Goal: Task Accomplishment & Management: Manage account settings

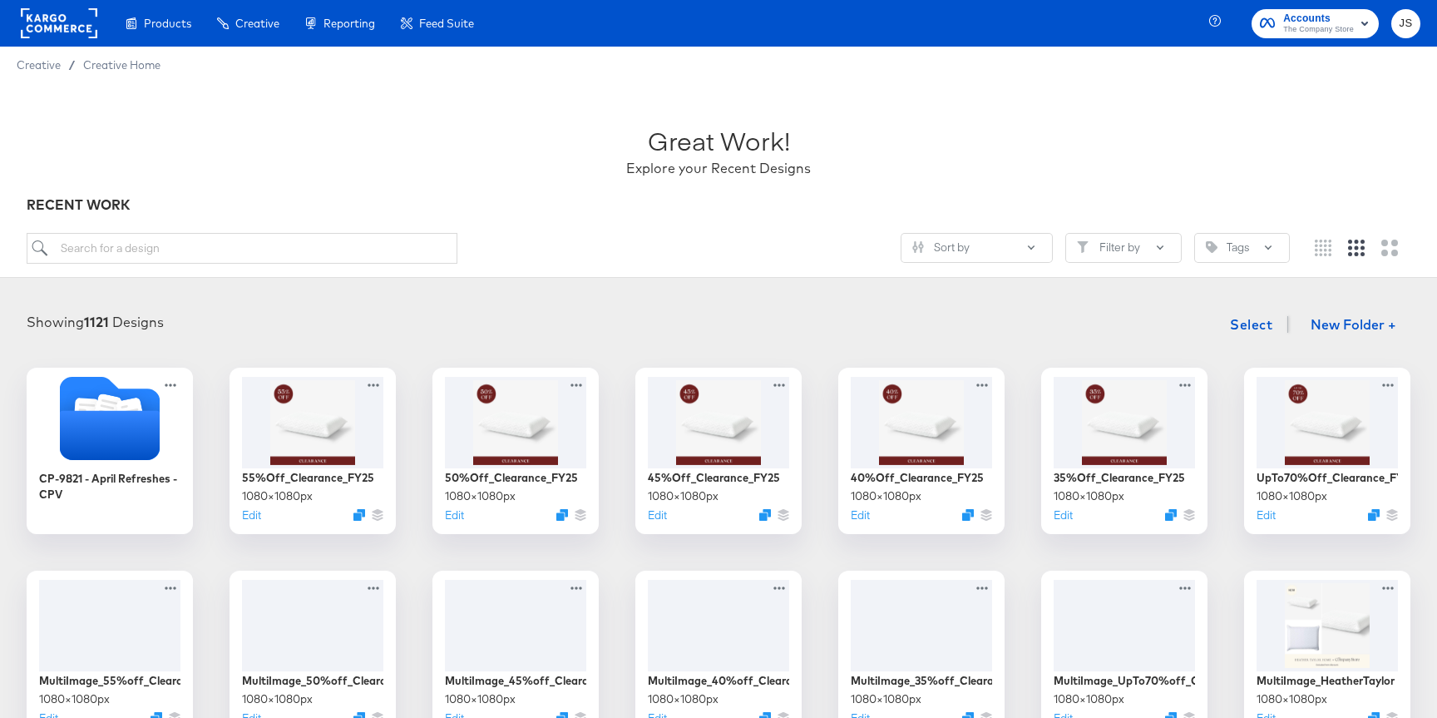
scroll to position [58, 0]
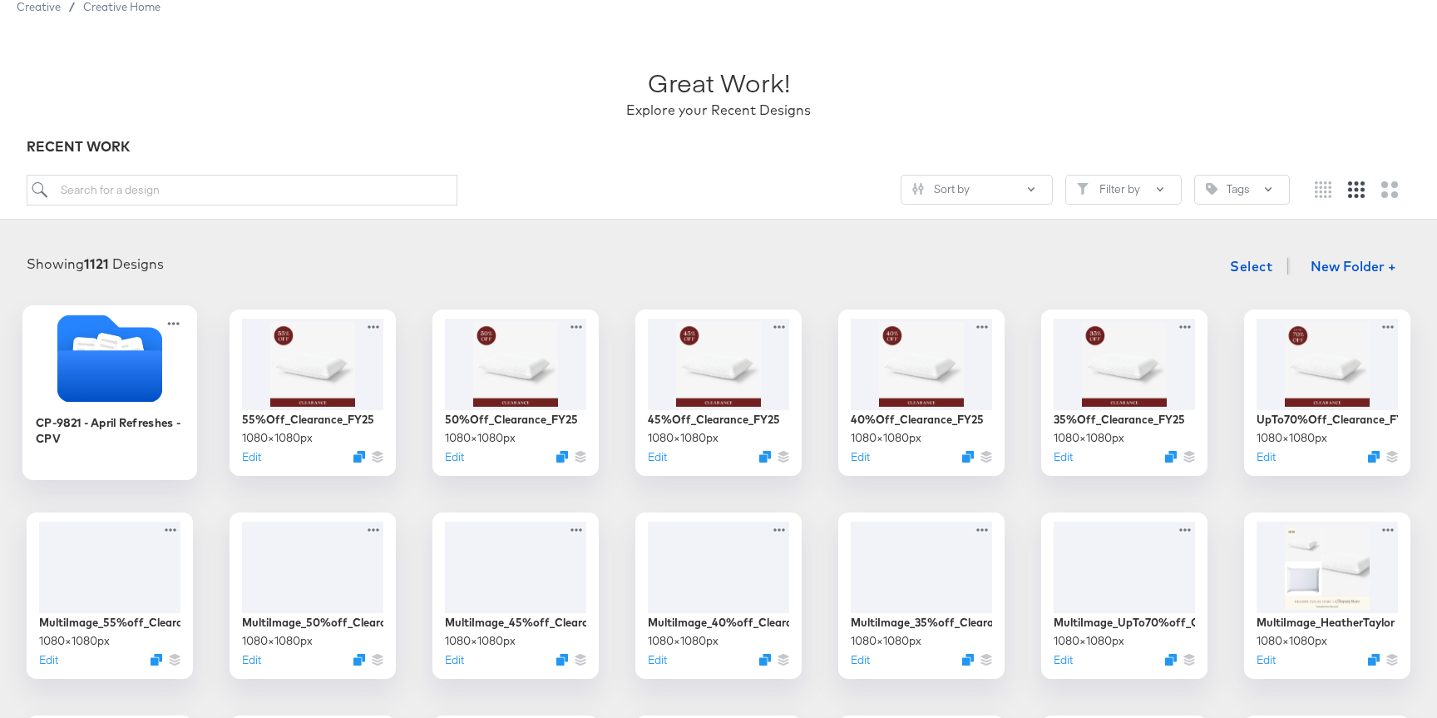
click at [115, 363] on icon "Folder" at bounding box center [109, 376] width 105 height 52
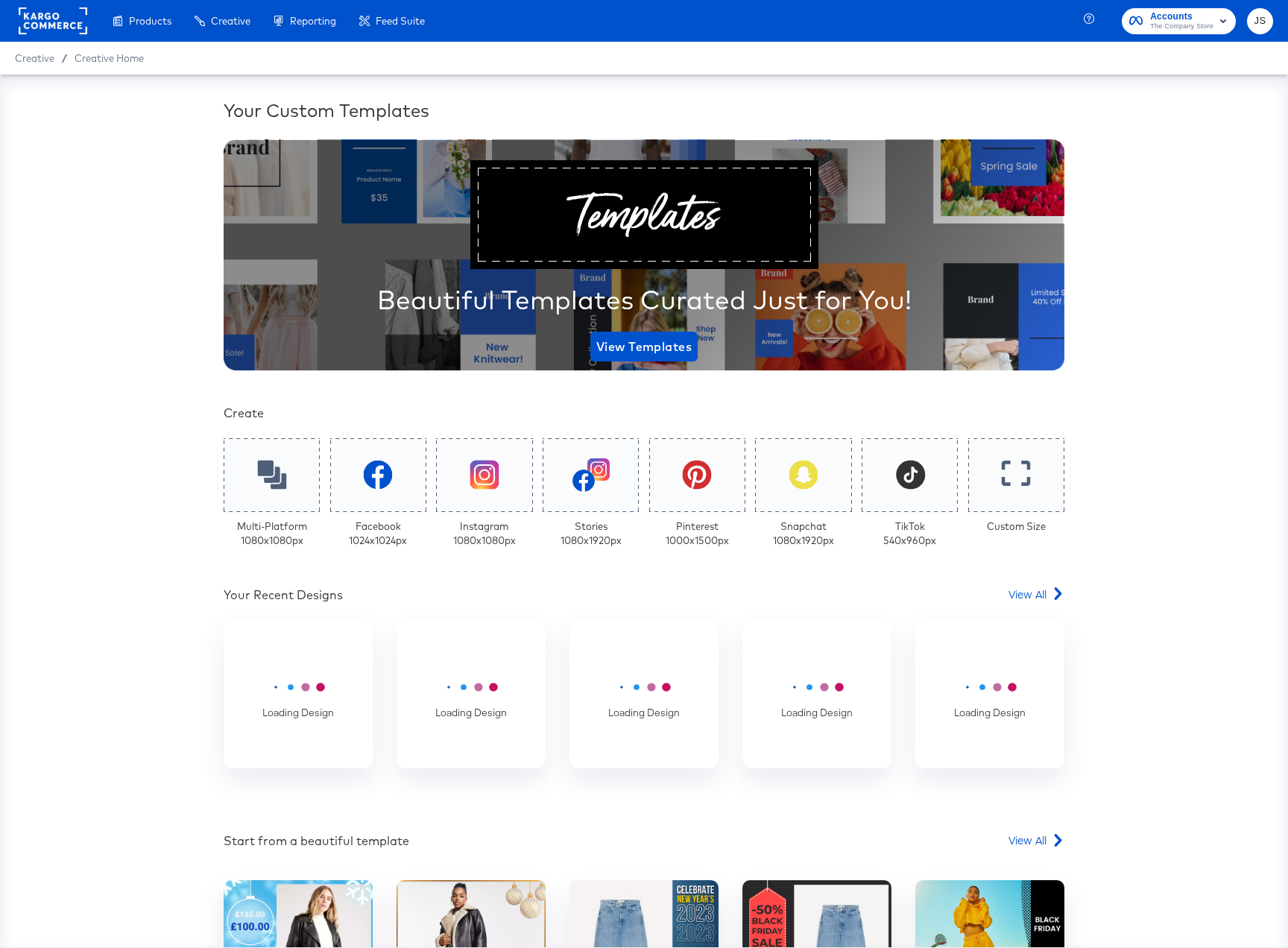
click at [1190, 31] on span "The Company Store" at bounding box center [1181, 26] width 64 height 12
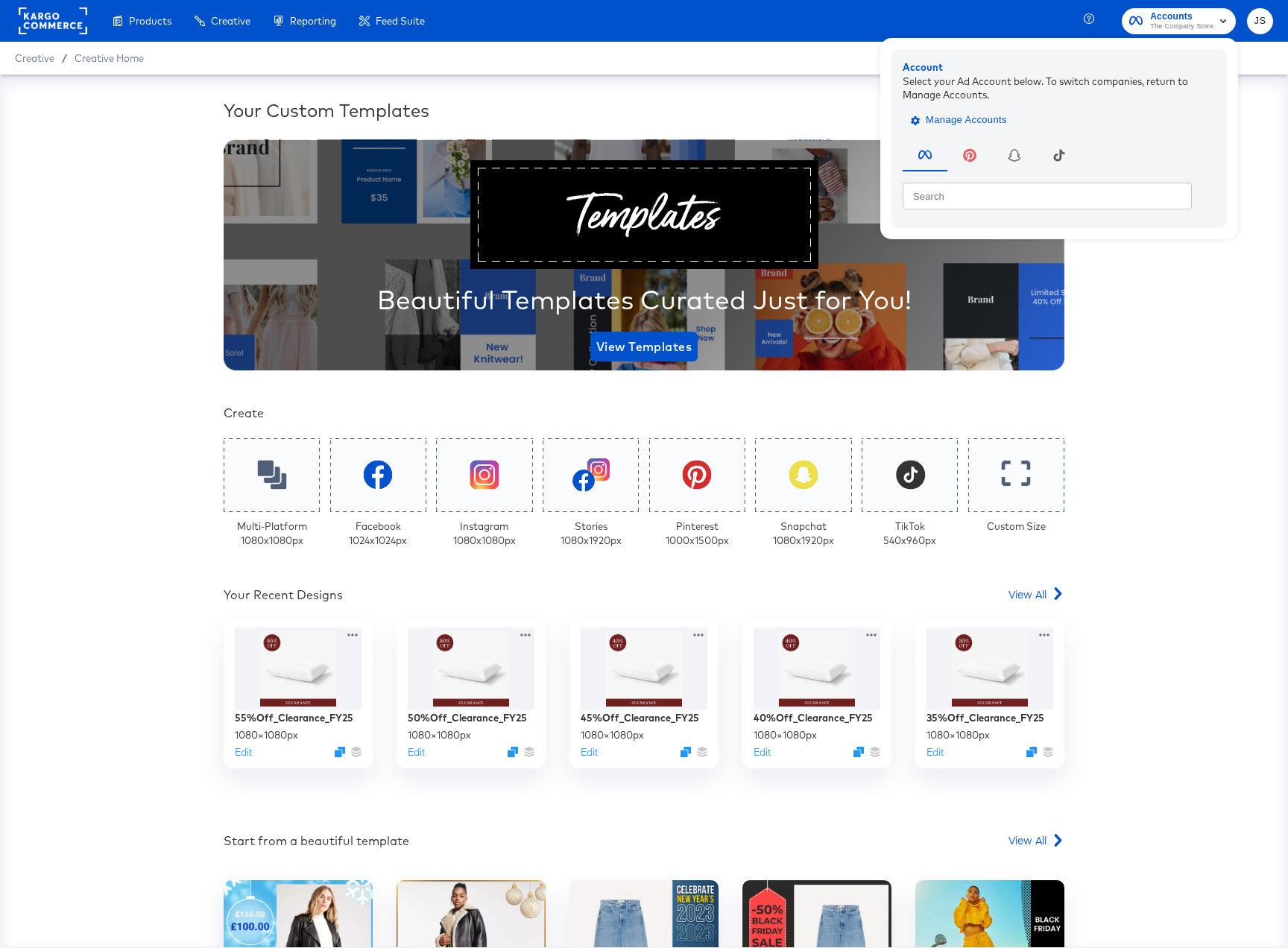
click at [1007, 124] on span "Manage Accounts" at bounding box center [961, 120] width 93 height 17
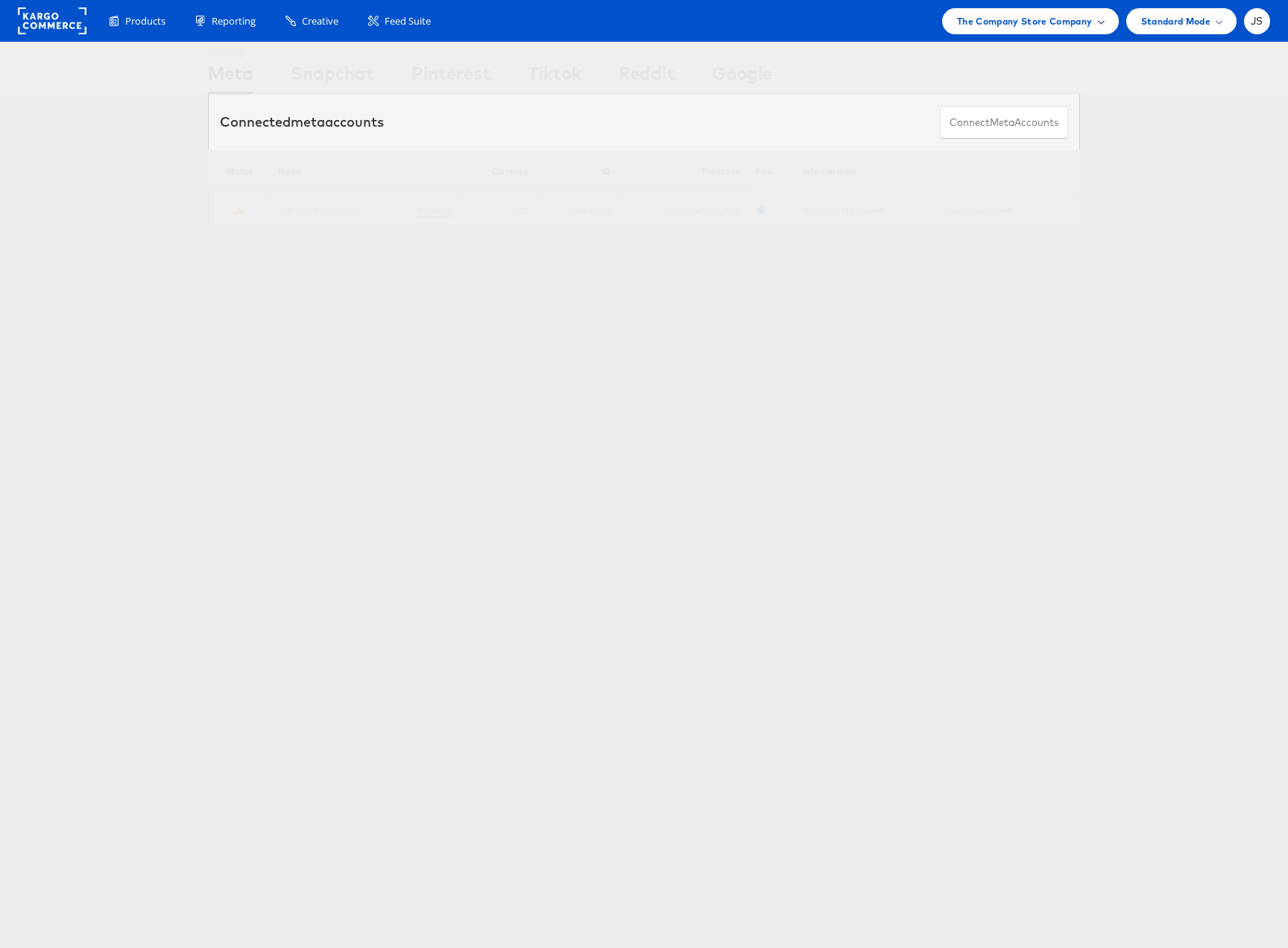
click at [1022, 28] on span "The Company Store Company" at bounding box center [1024, 21] width 135 height 15
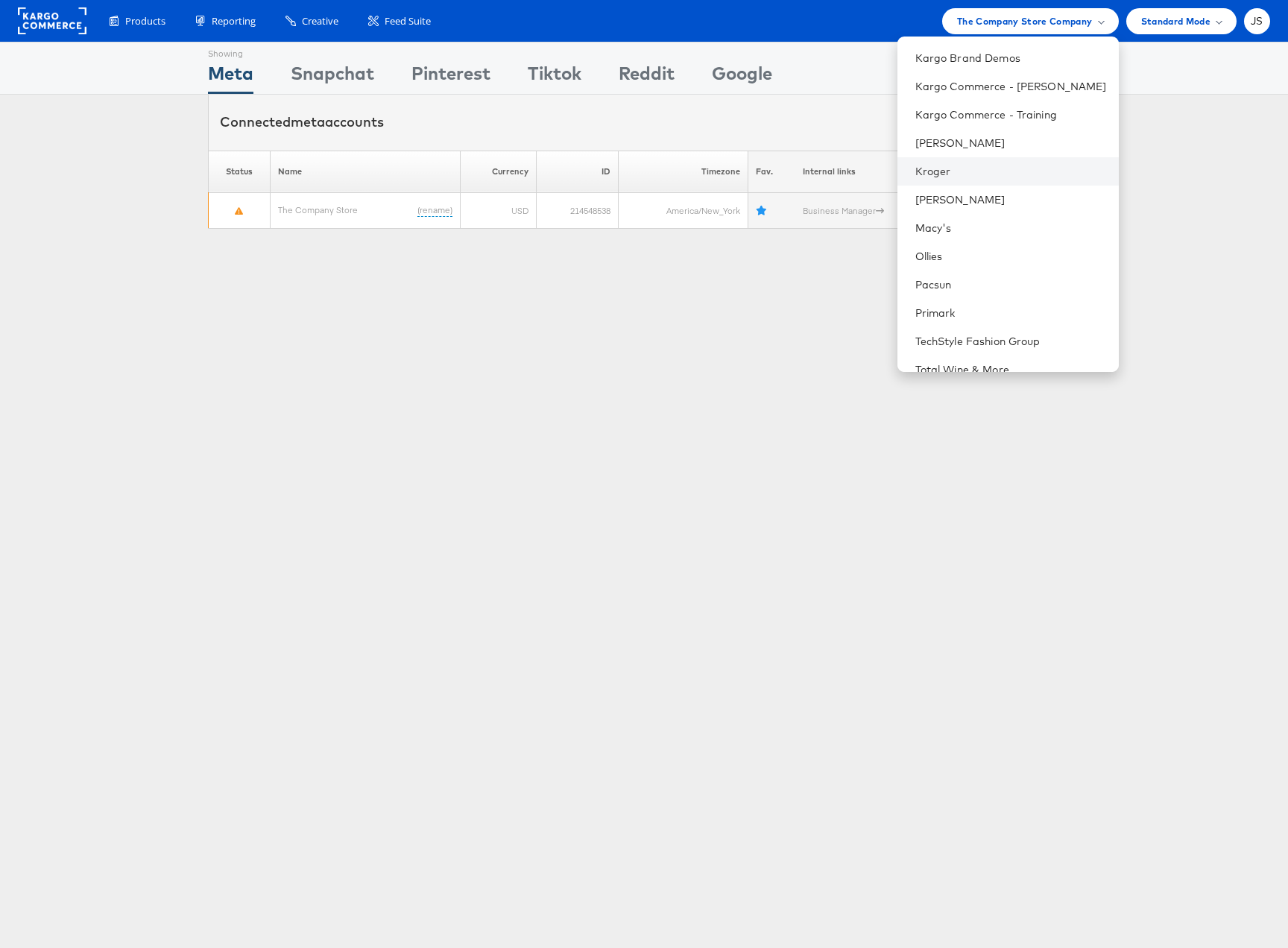
scroll to position [396, 0]
click at [988, 287] on link "Pacsun" at bounding box center [1011, 282] width 192 height 15
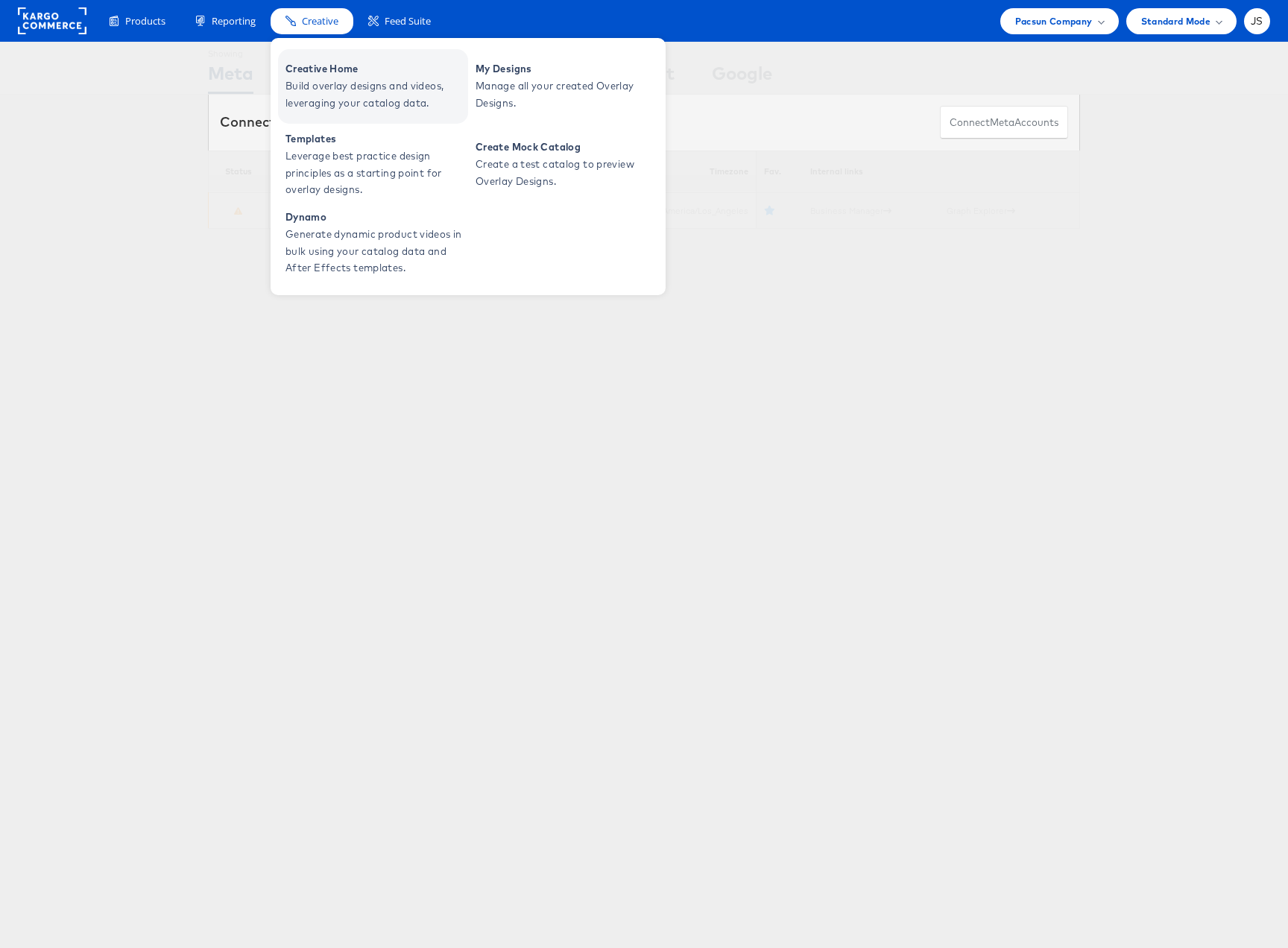
click at [328, 61] on span "Creative Home" at bounding box center [376, 68] width 179 height 17
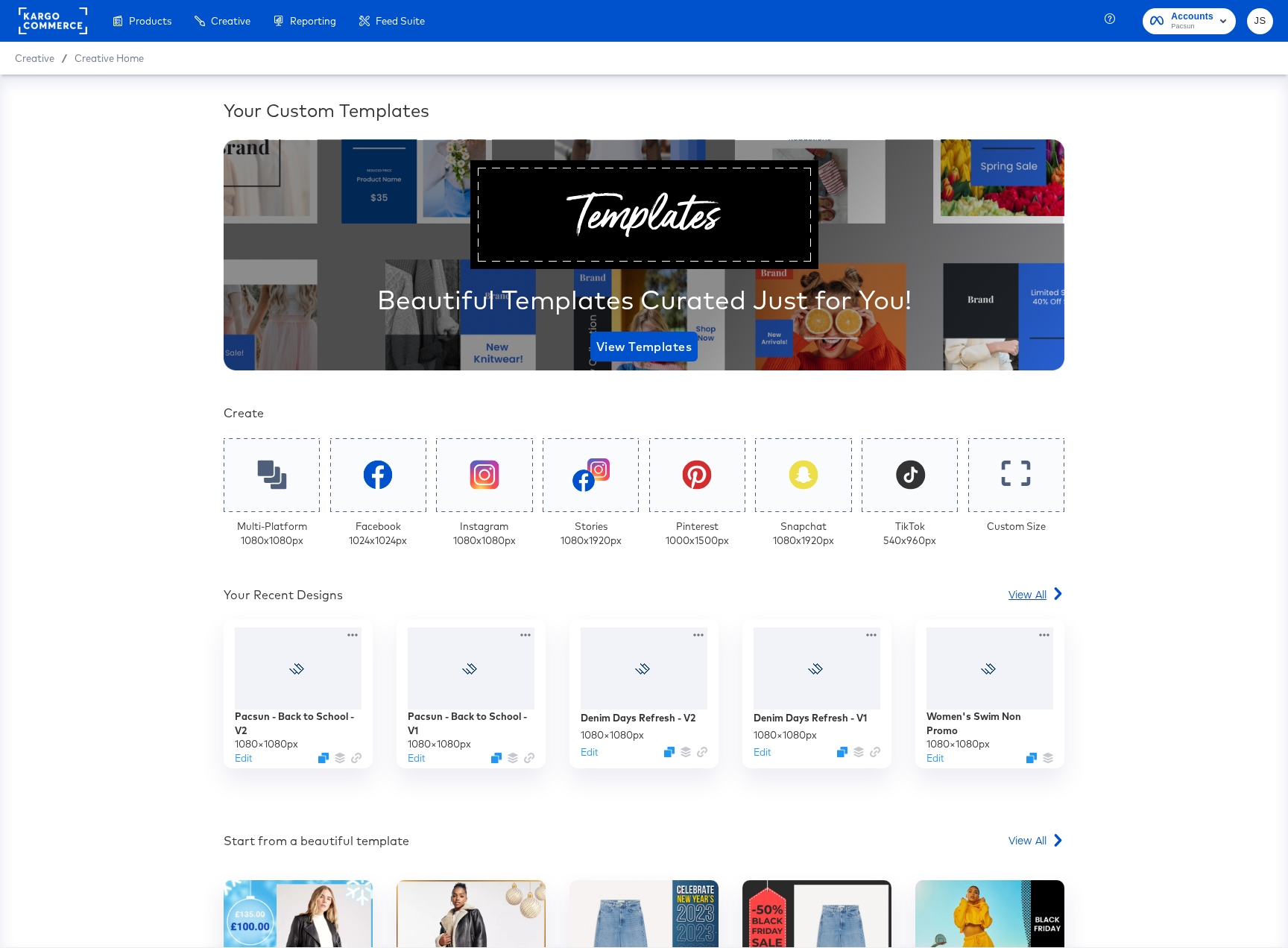
click at [1033, 597] on span "View All" at bounding box center [1027, 594] width 38 height 15
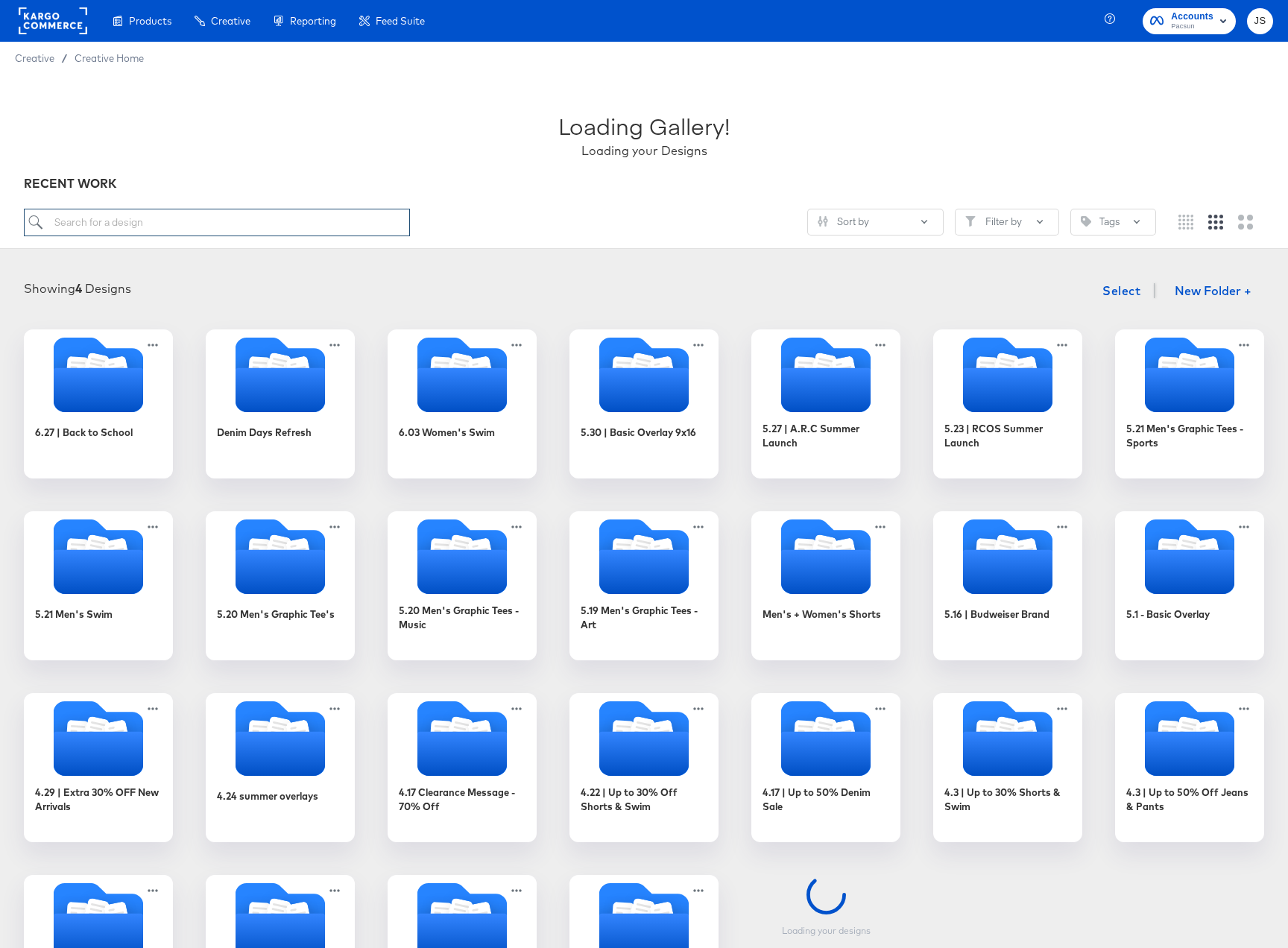
click at [300, 226] on input "search" at bounding box center [217, 222] width 386 height 28
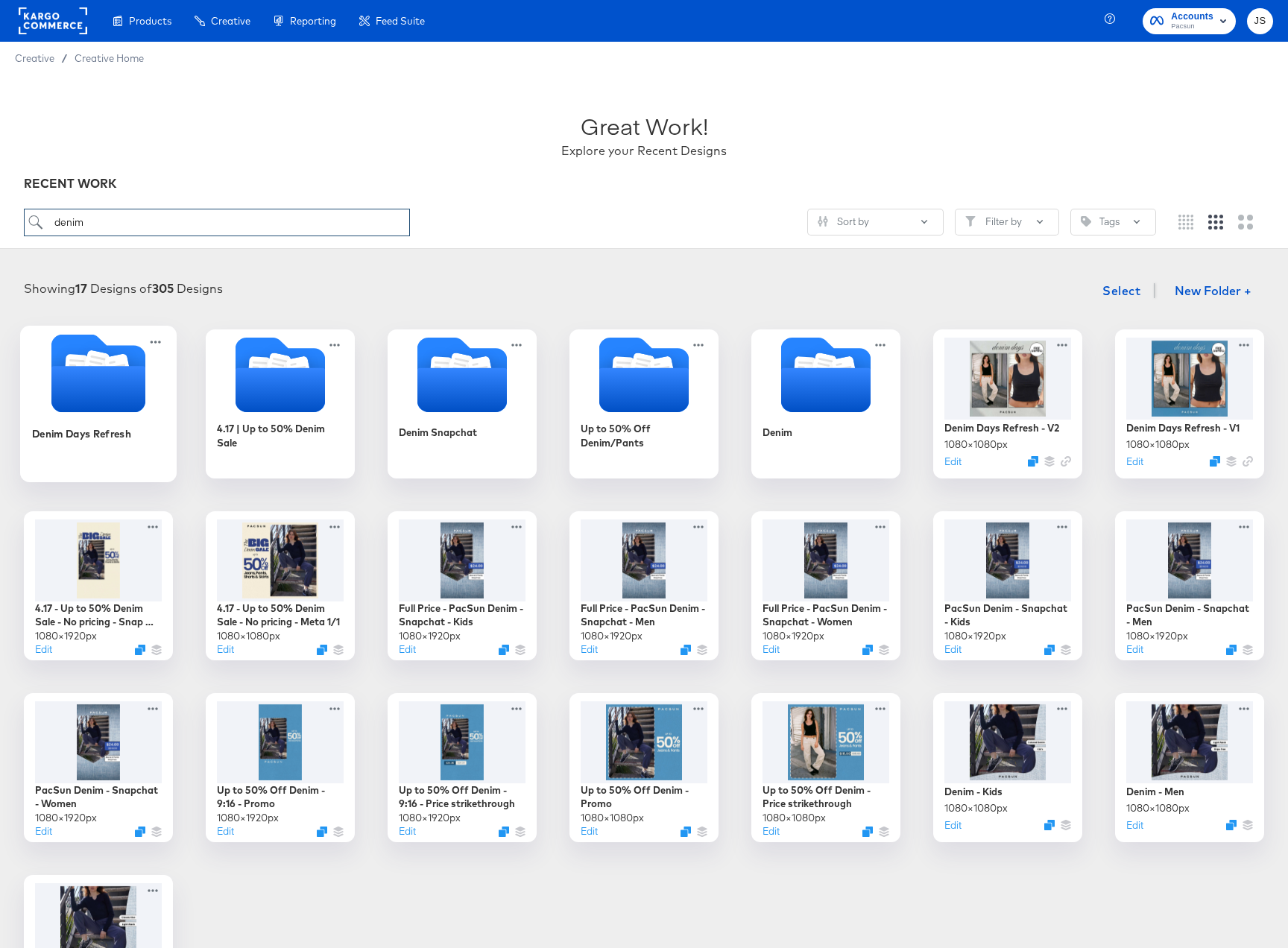
type input "denim"
click at [103, 399] on icon "Folder" at bounding box center [98, 389] width 94 height 47
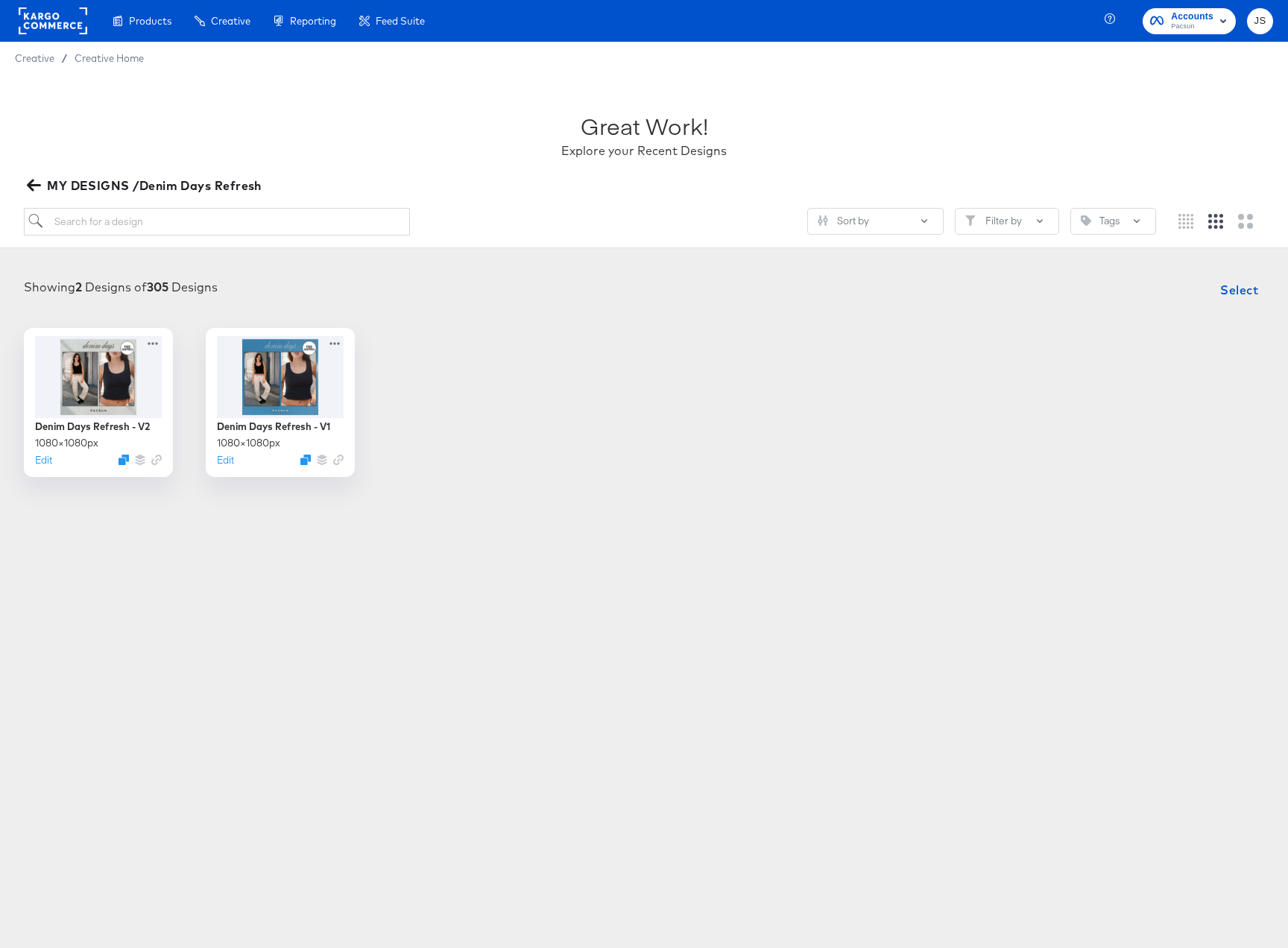
click at [36, 188] on icon "button" at bounding box center [34, 185] width 14 height 14
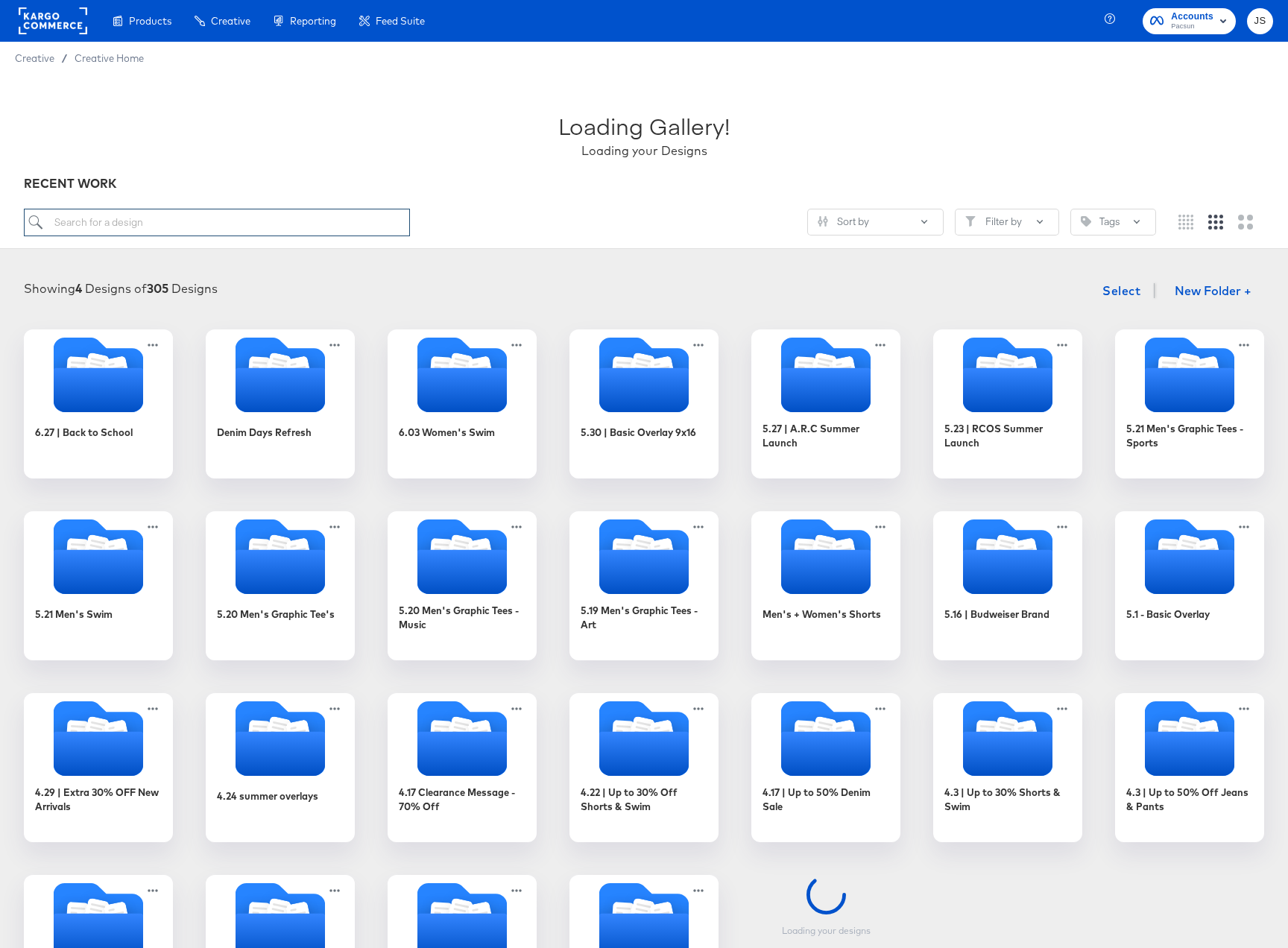
click at [269, 220] on input "search" at bounding box center [217, 222] width 386 height 28
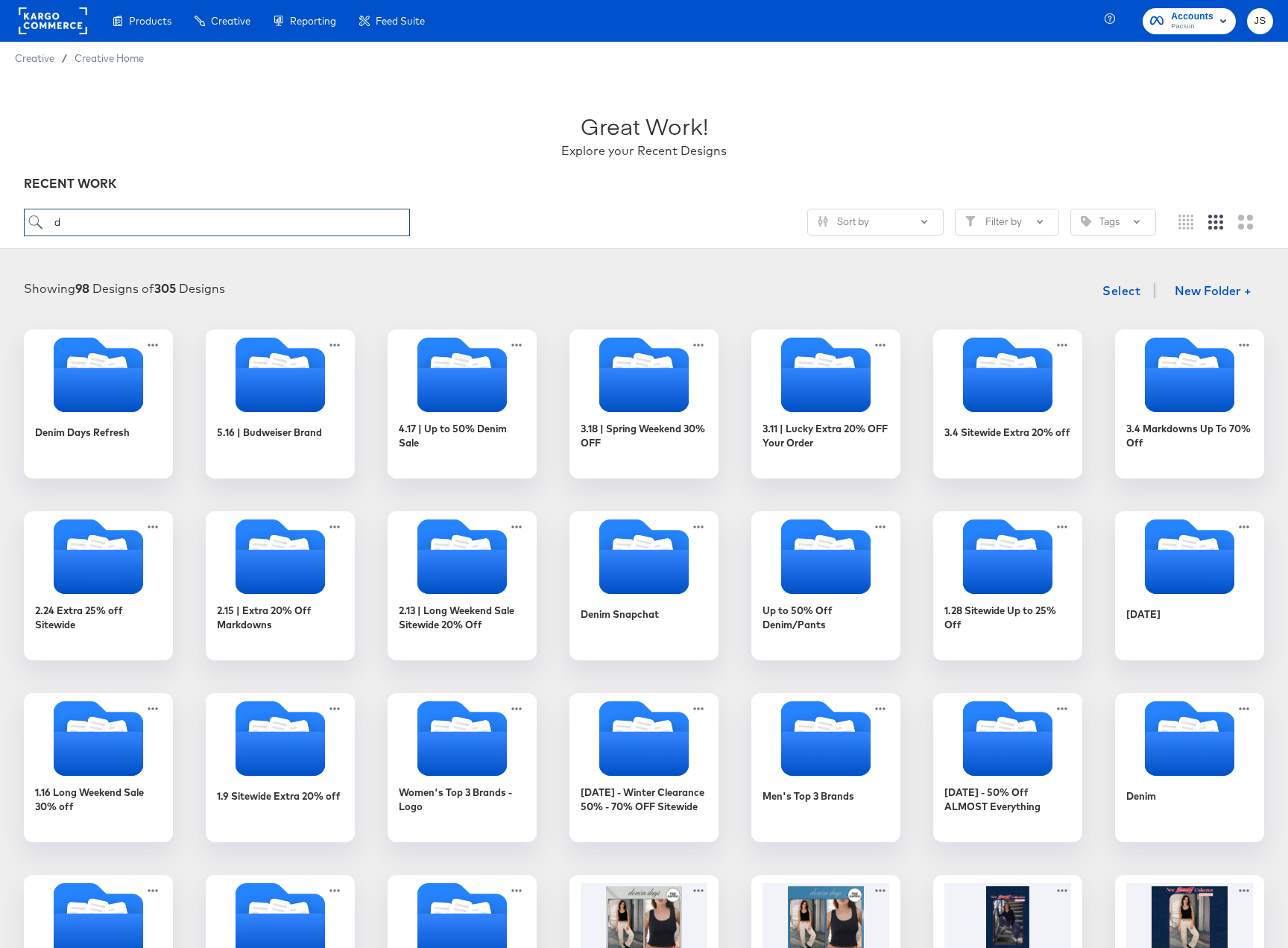
click at [329, 228] on input "d" at bounding box center [217, 222] width 386 height 28
paste input "Denim - Women"
type input "Denim - Women"
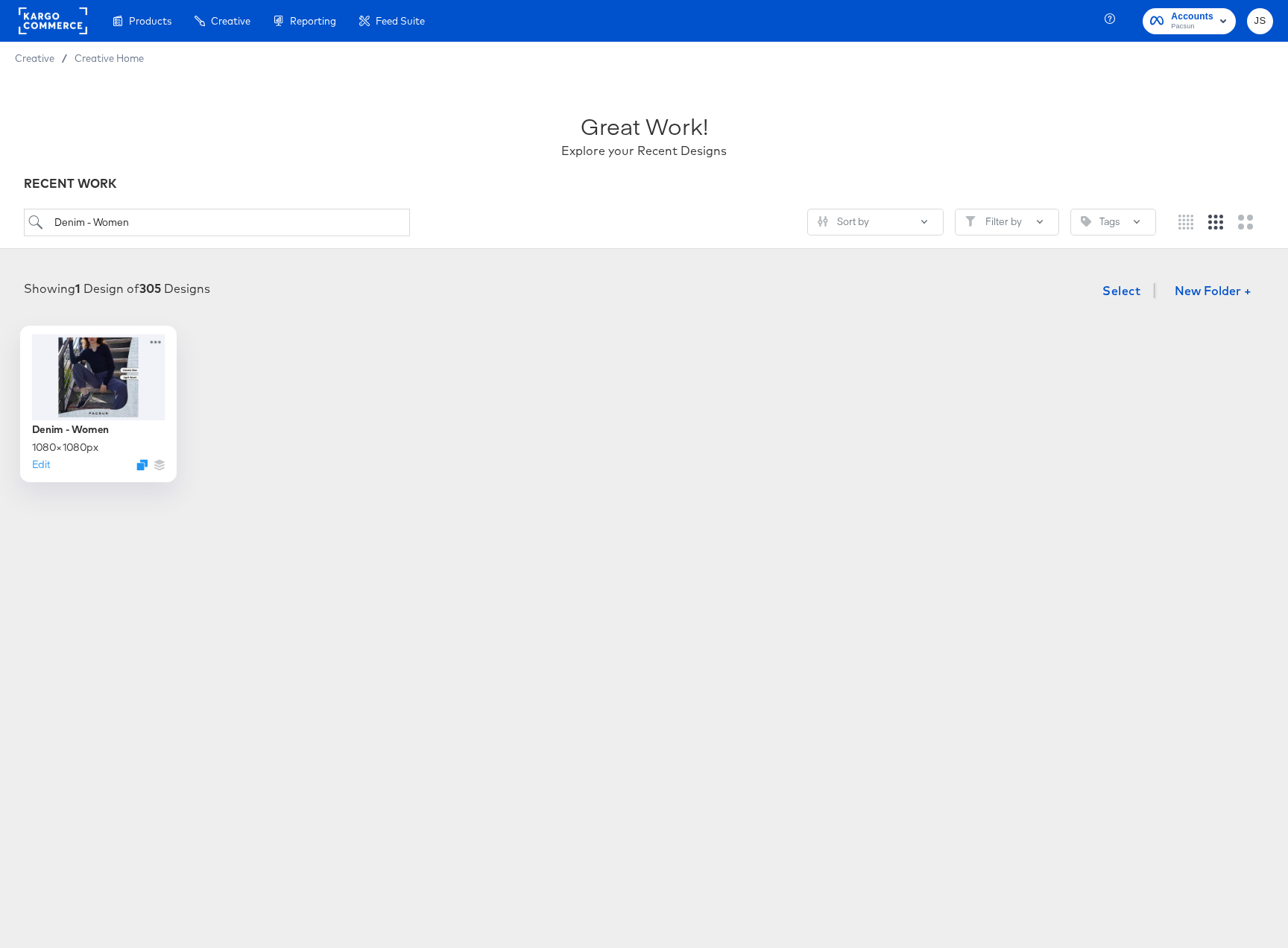
click at [126, 391] on div at bounding box center [99, 377] width 134 height 86
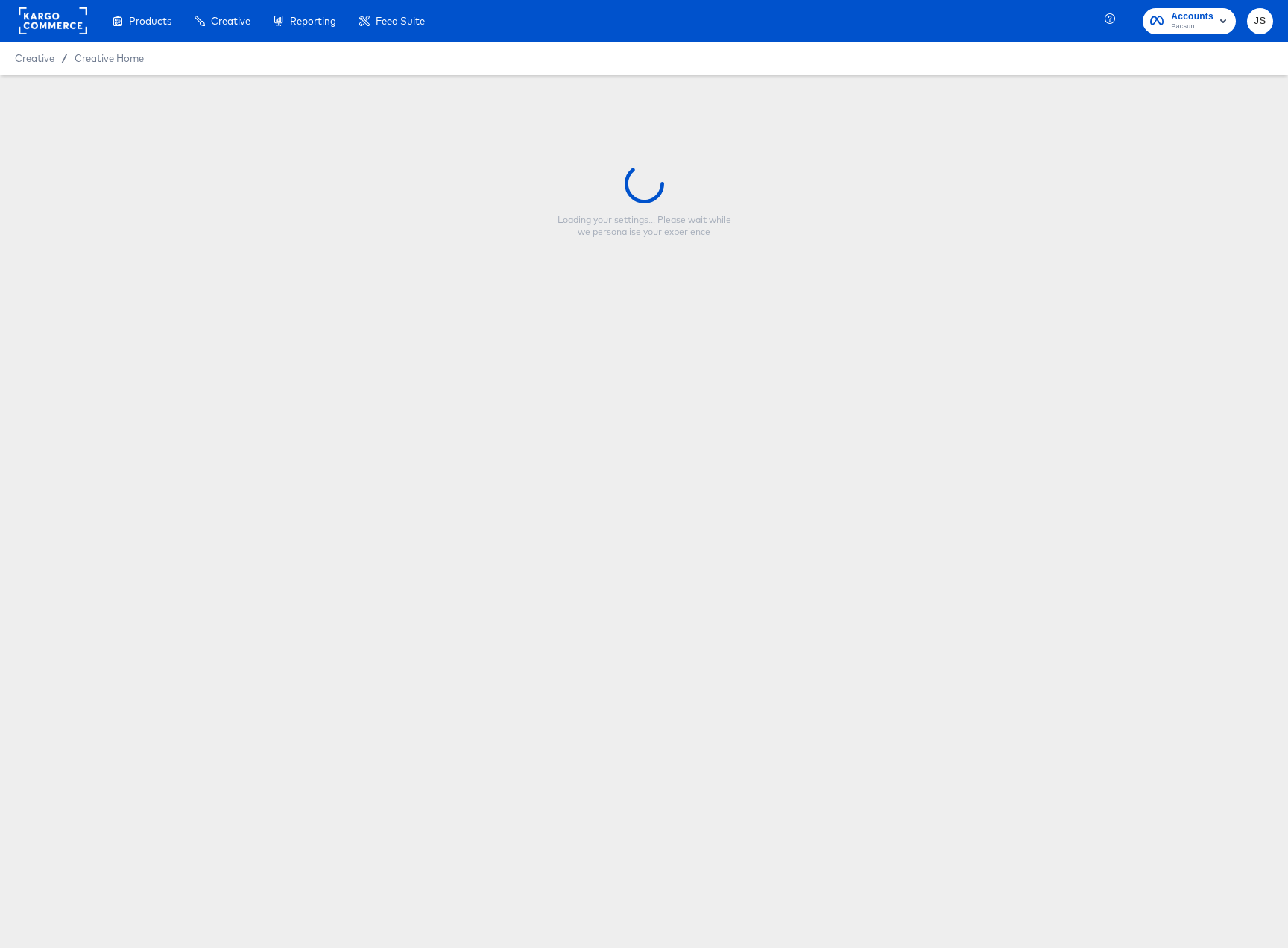
type input "Denim - Women"
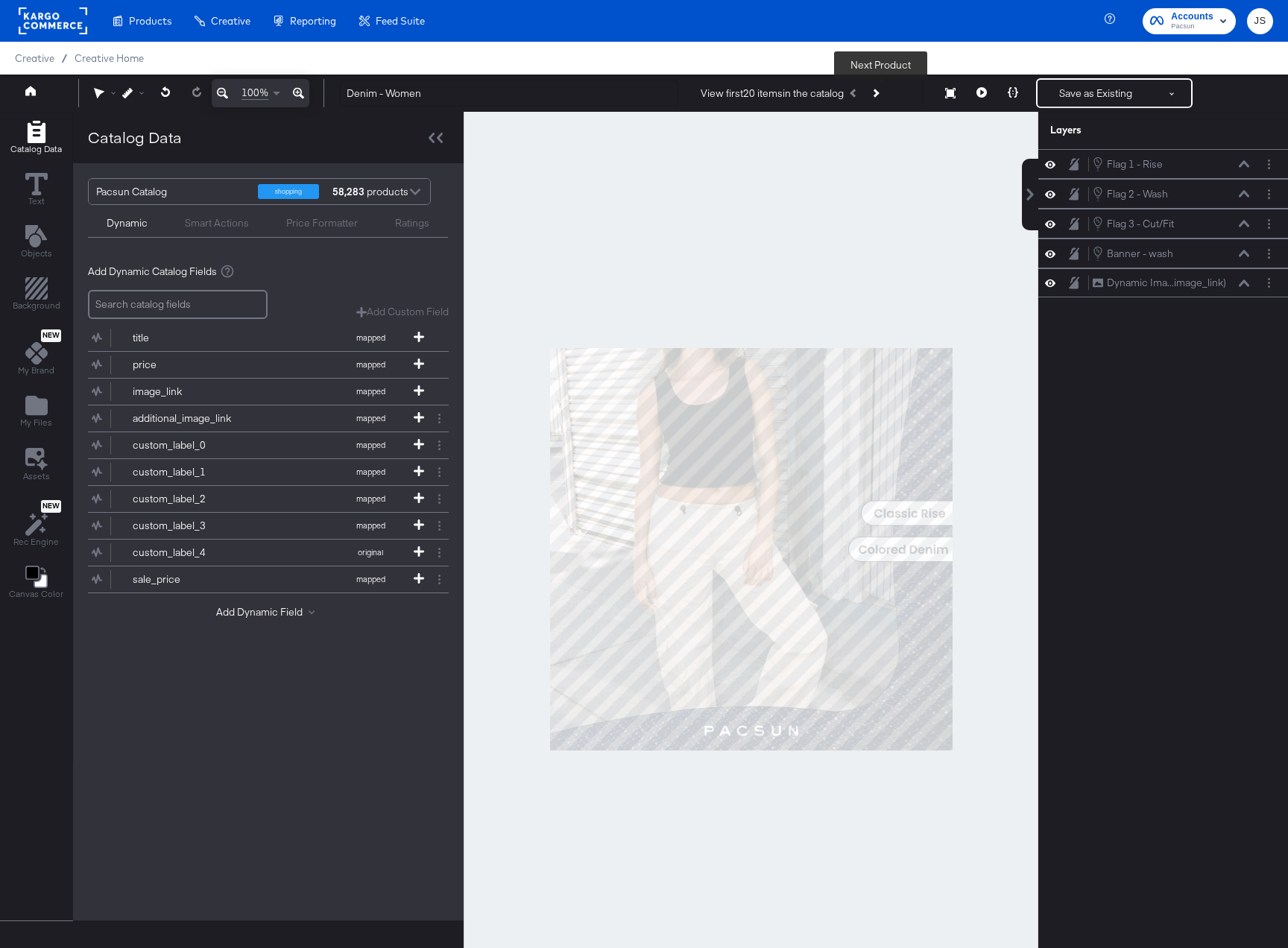
click at [880, 92] on icon "Next Product" at bounding box center [875, 92] width 8 height 8
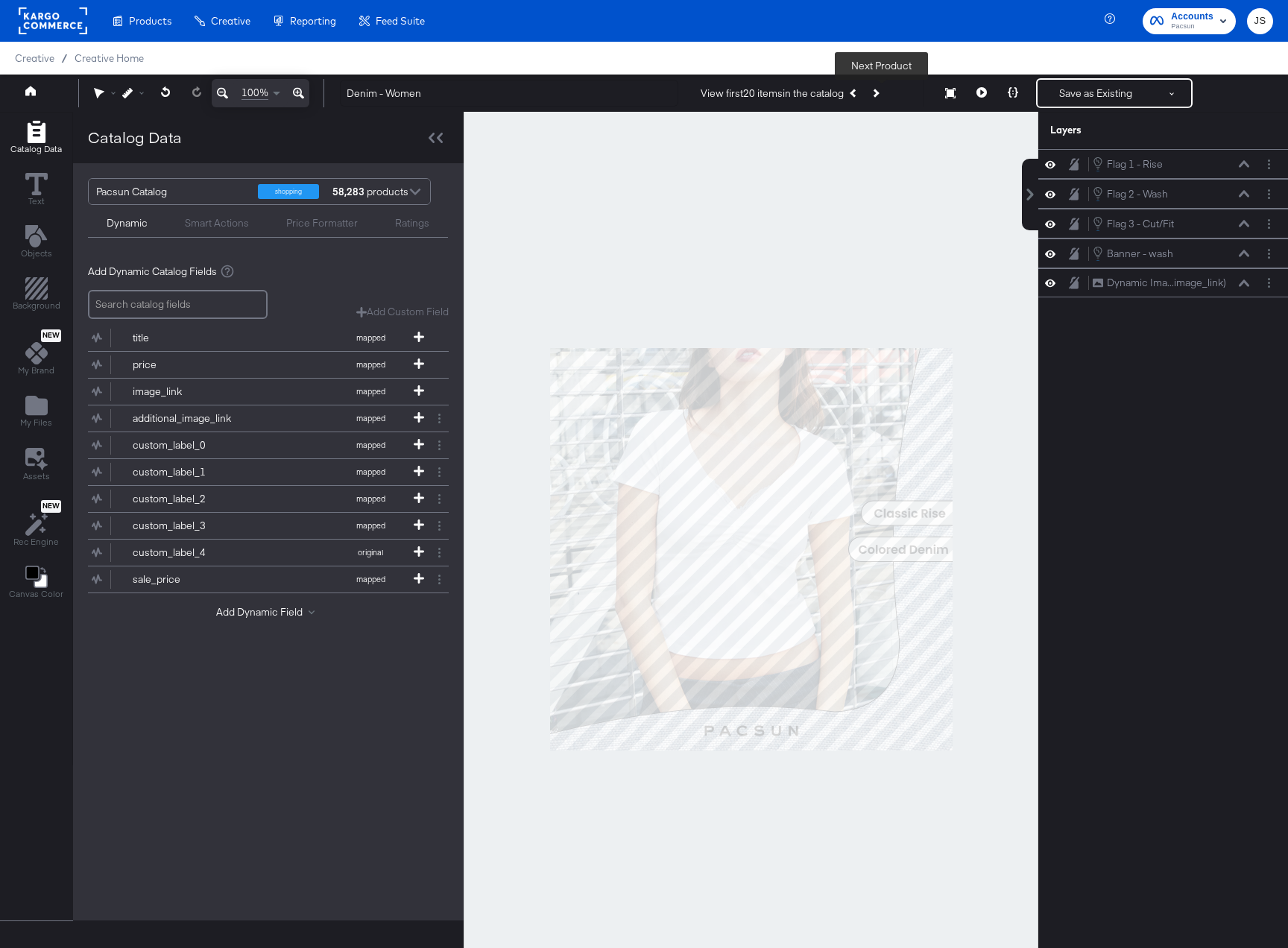
click at [880, 92] on icon "Next Product" at bounding box center [875, 92] width 8 height 8
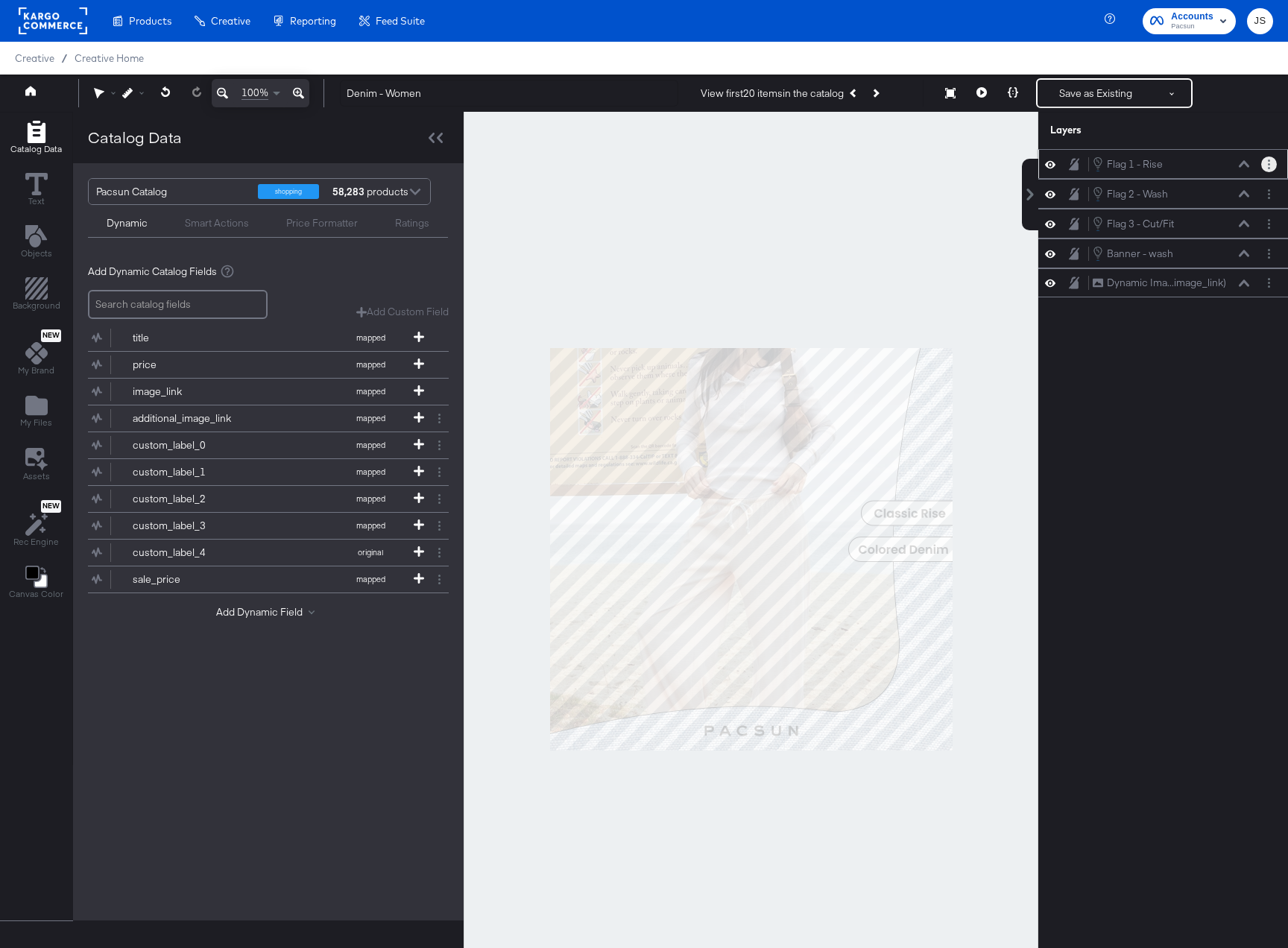
click at [1274, 170] on button "Layer Options" at bounding box center [1268, 164] width 15 height 15
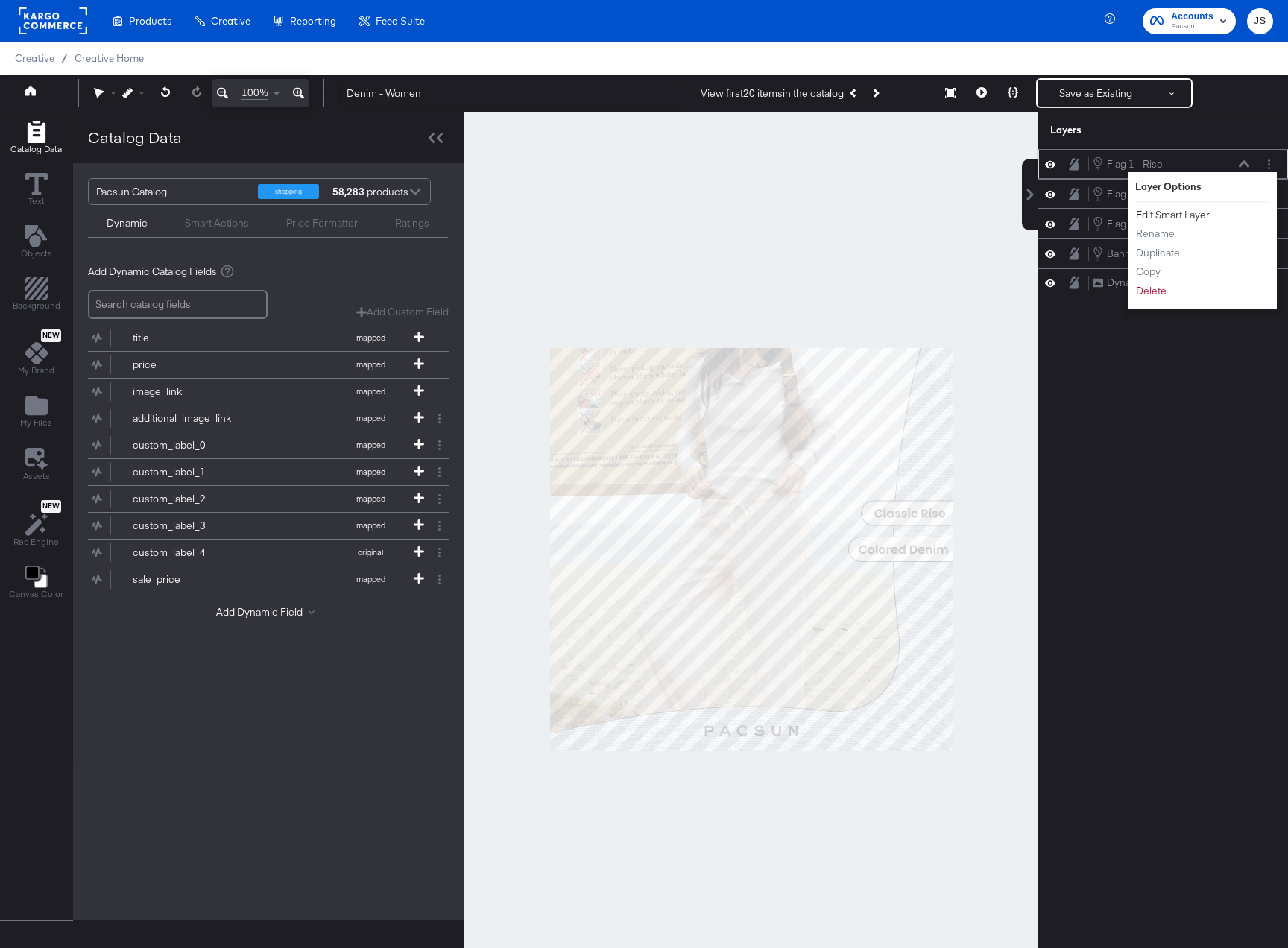
click at [1188, 214] on button "Edit Smart Layer" at bounding box center [1173, 214] width 75 height 15
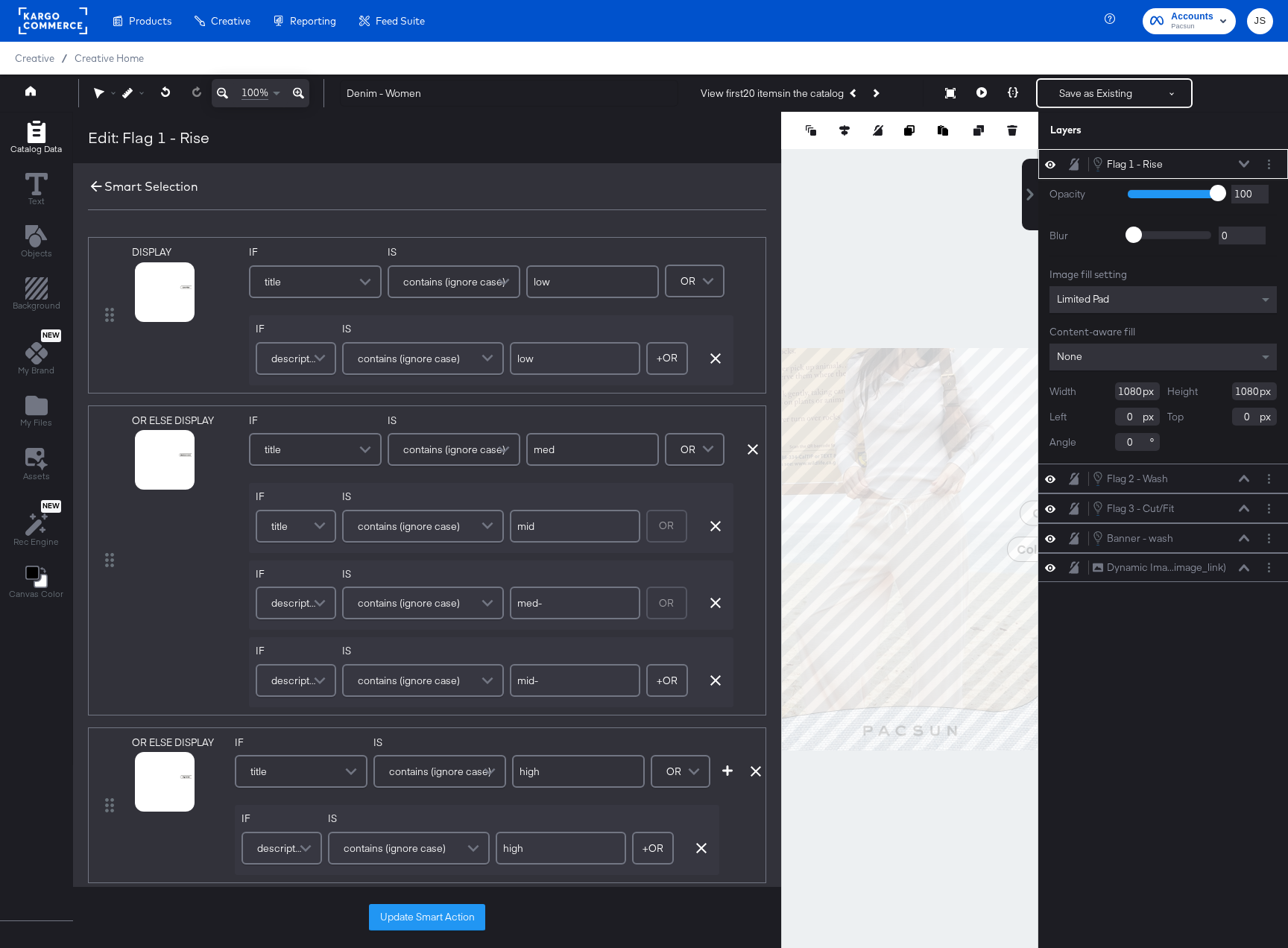
click at [97, 182] on icon at bounding box center [96, 186] width 16 height 16
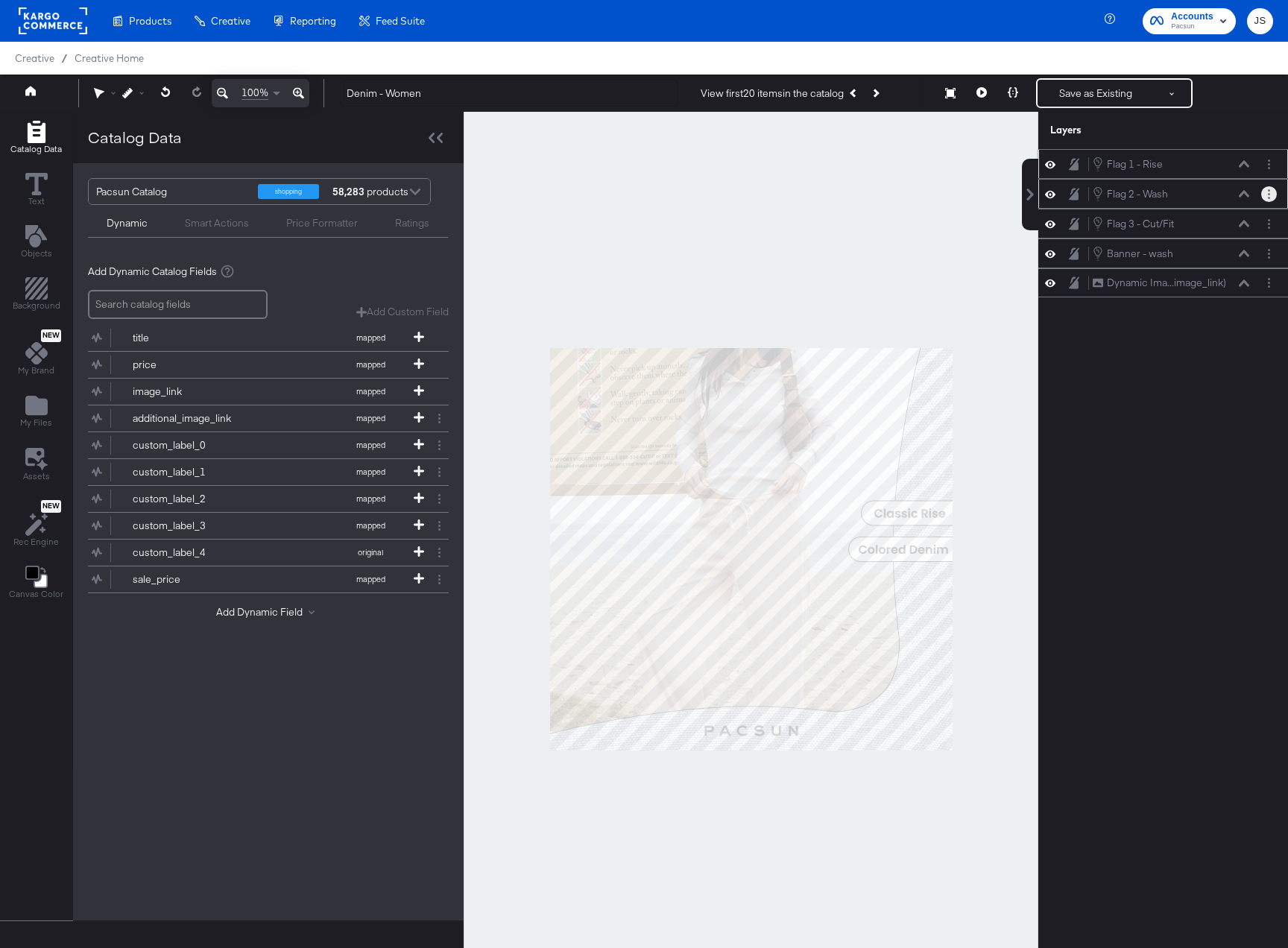
click at [1269, 194] on icon "Layer Options" at bounding box center [1269, 194] width 2 height 10
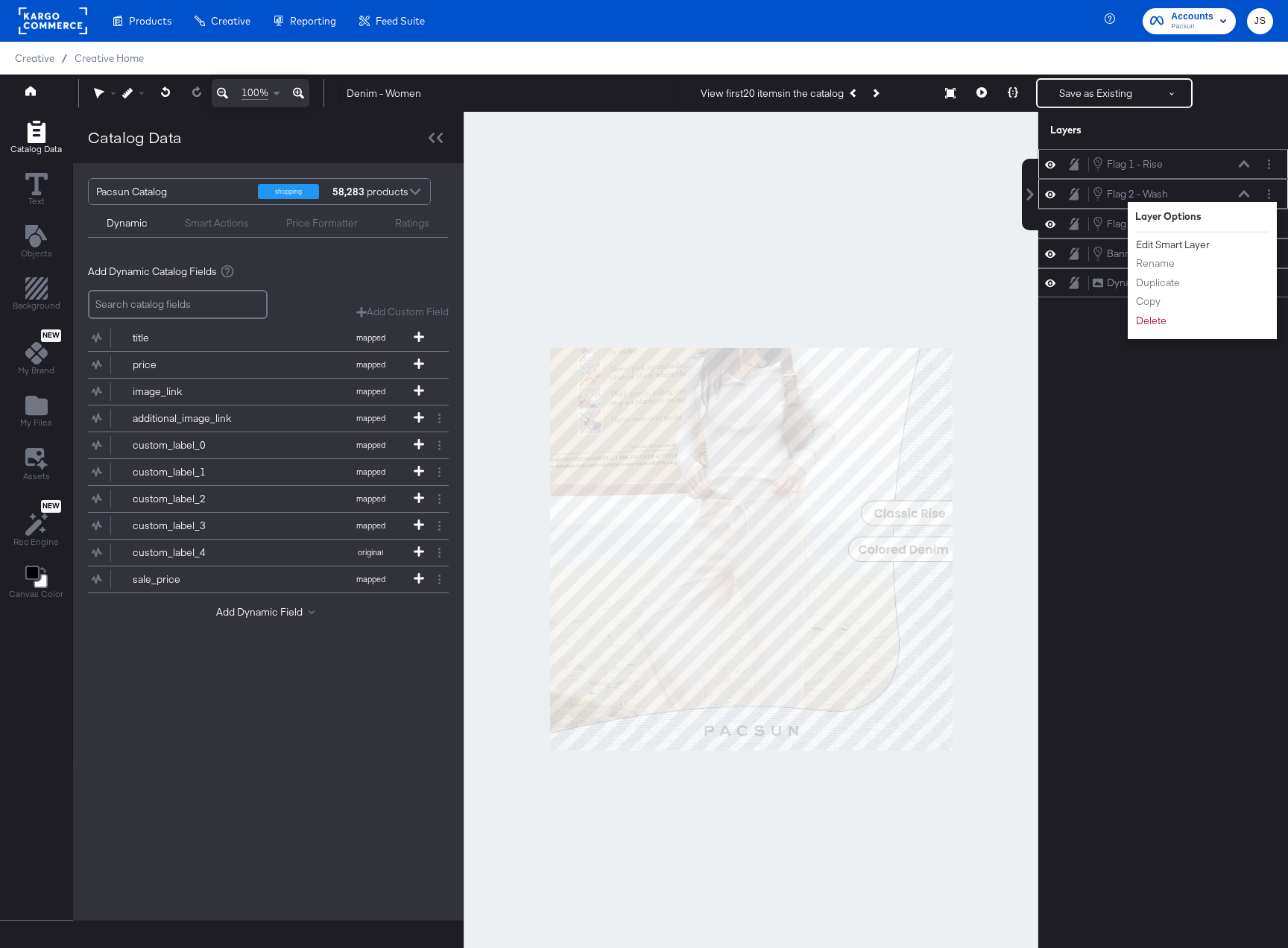
click at [1172, 246] on button "Edit Smart Layer" at bounding box center [1173, 245] width 75 height 15
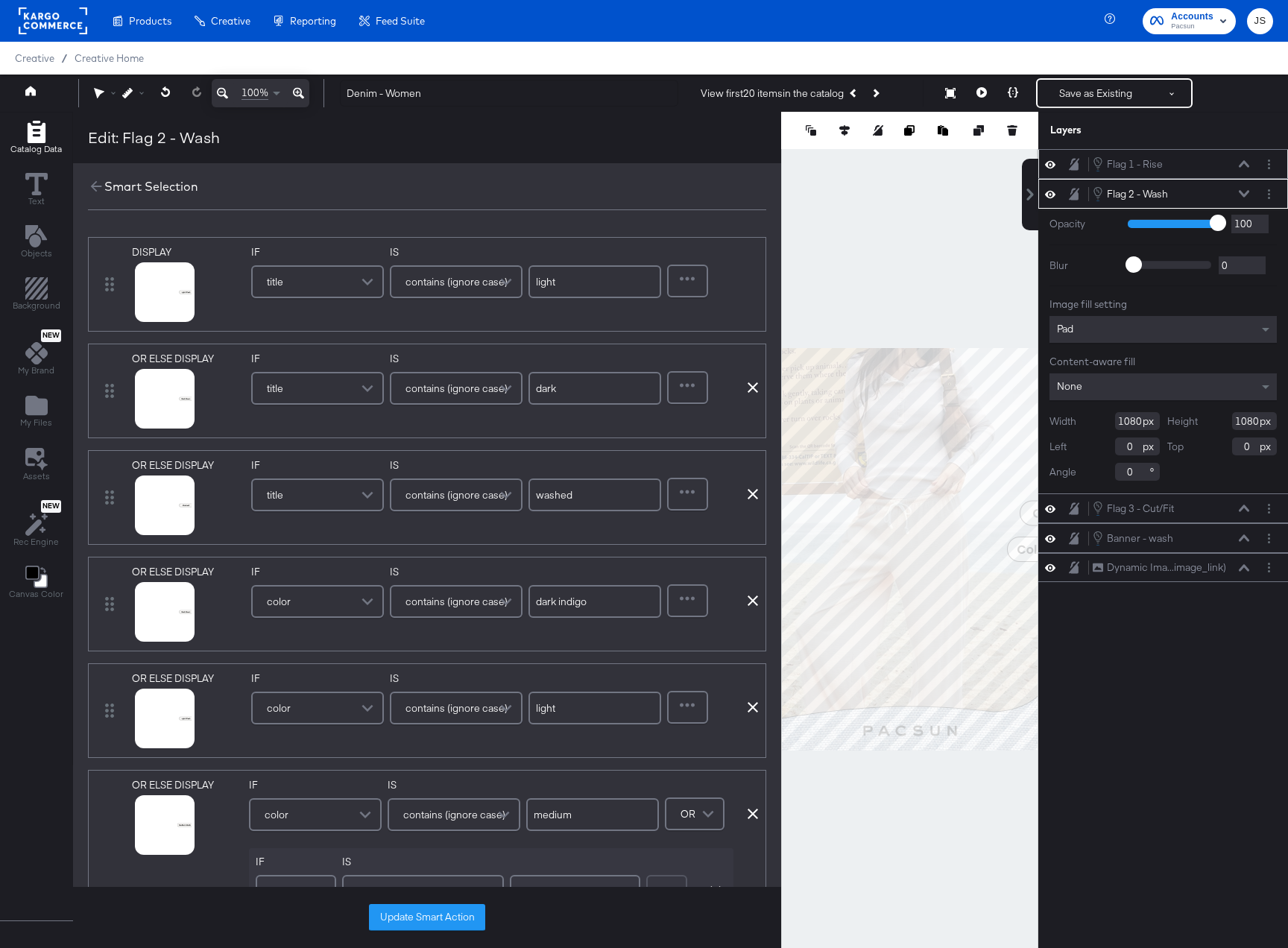
click at [82, 182] on div "Smart Selection" at bounding box center [428, 186] width 708 height 47
click at [91, 184] on icon at bounding box center [96, 186] width 16 height 16
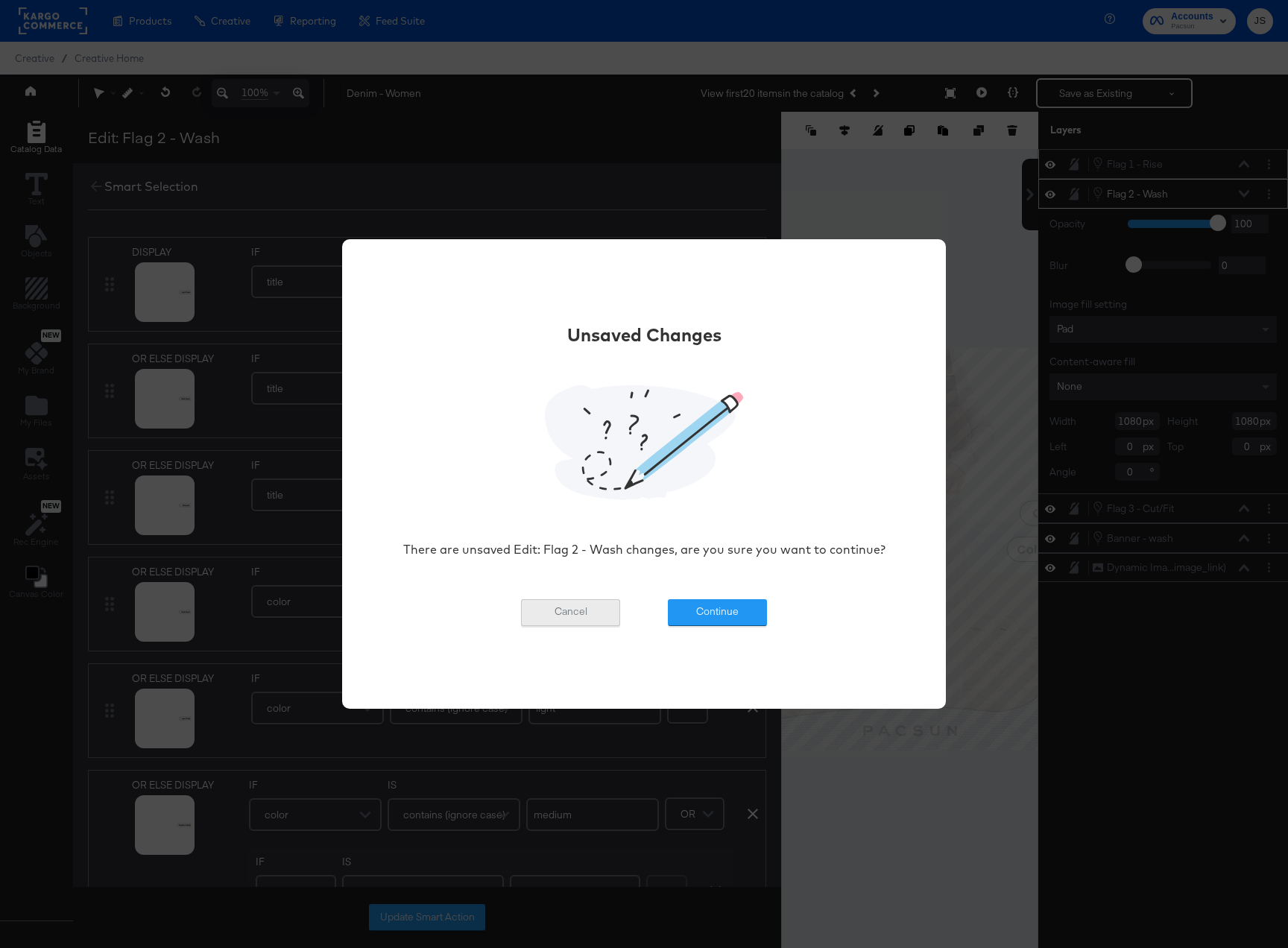
click at [592, 610] on button "Cancel" at bounding box center [570, 613] width 99 height 27
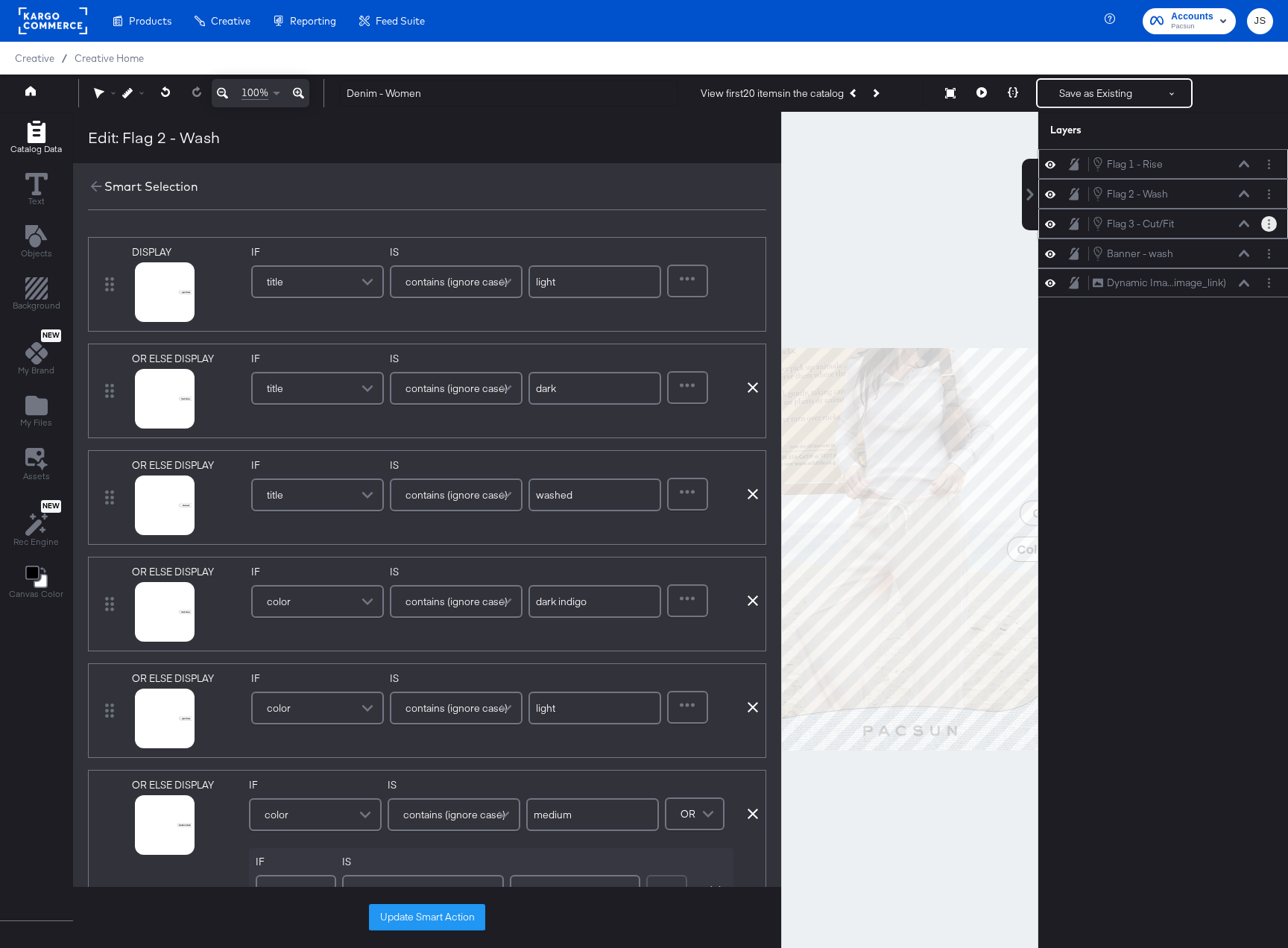
click at [1269, 223] on circle "Layer Options" at bounding box center [1269, 224] width 2 height 2
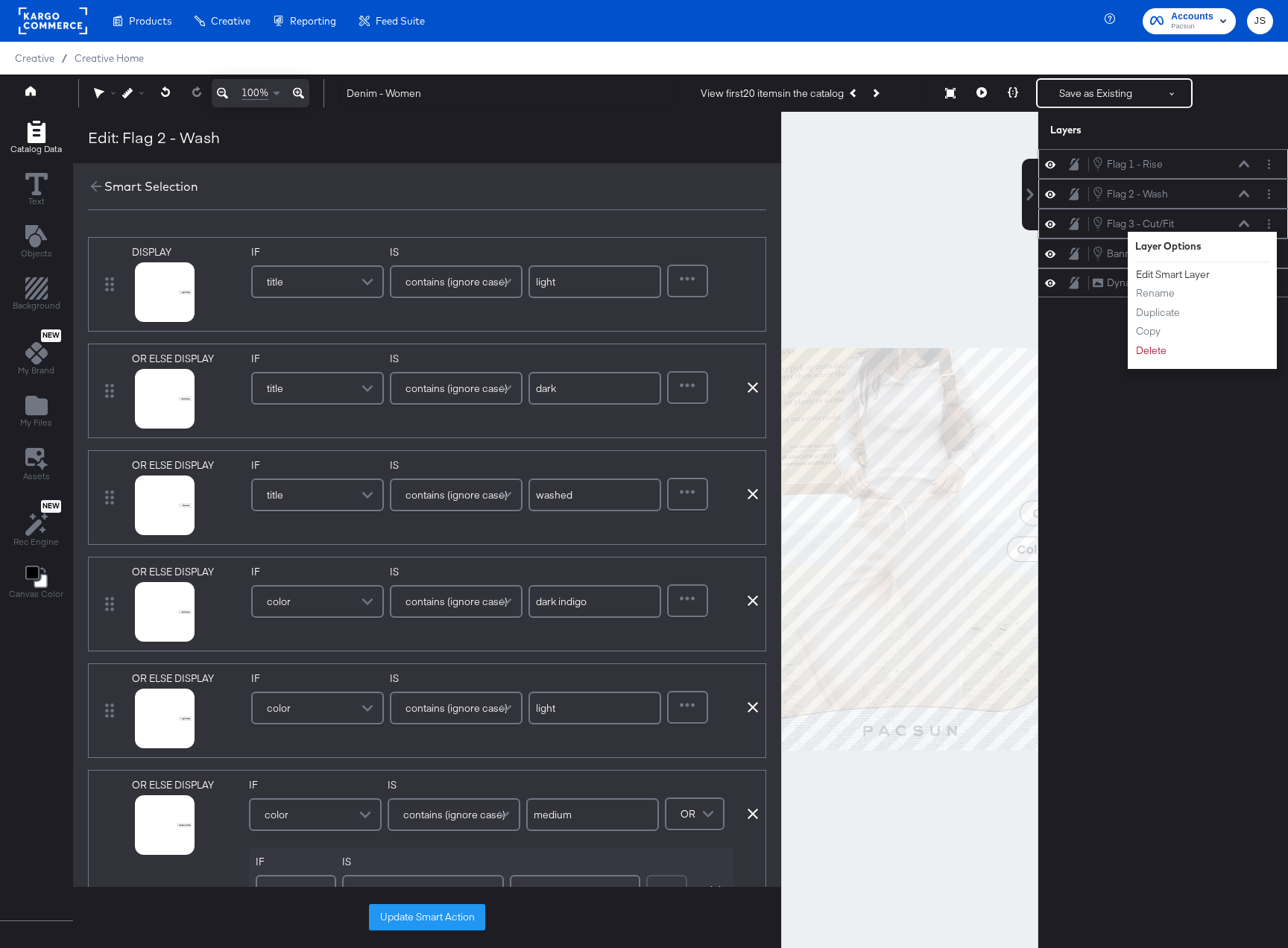
click at [1175, 272] on button "Edit Smart Layer" at bounding box center [1173, 274] width 75 height 15
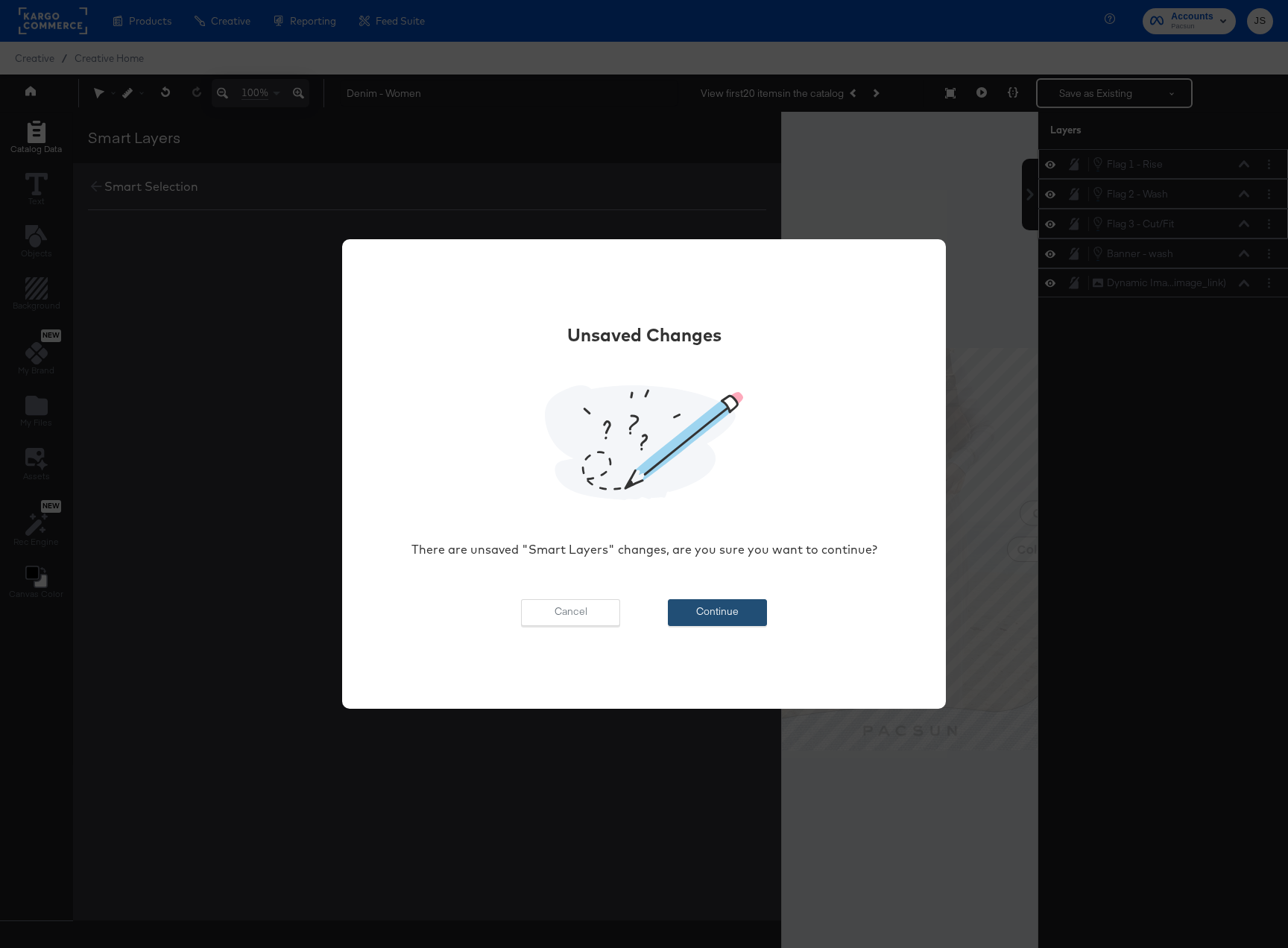
click at [733, 618] on button "Continue" at bounding box center [717, 613] width 99 height 27
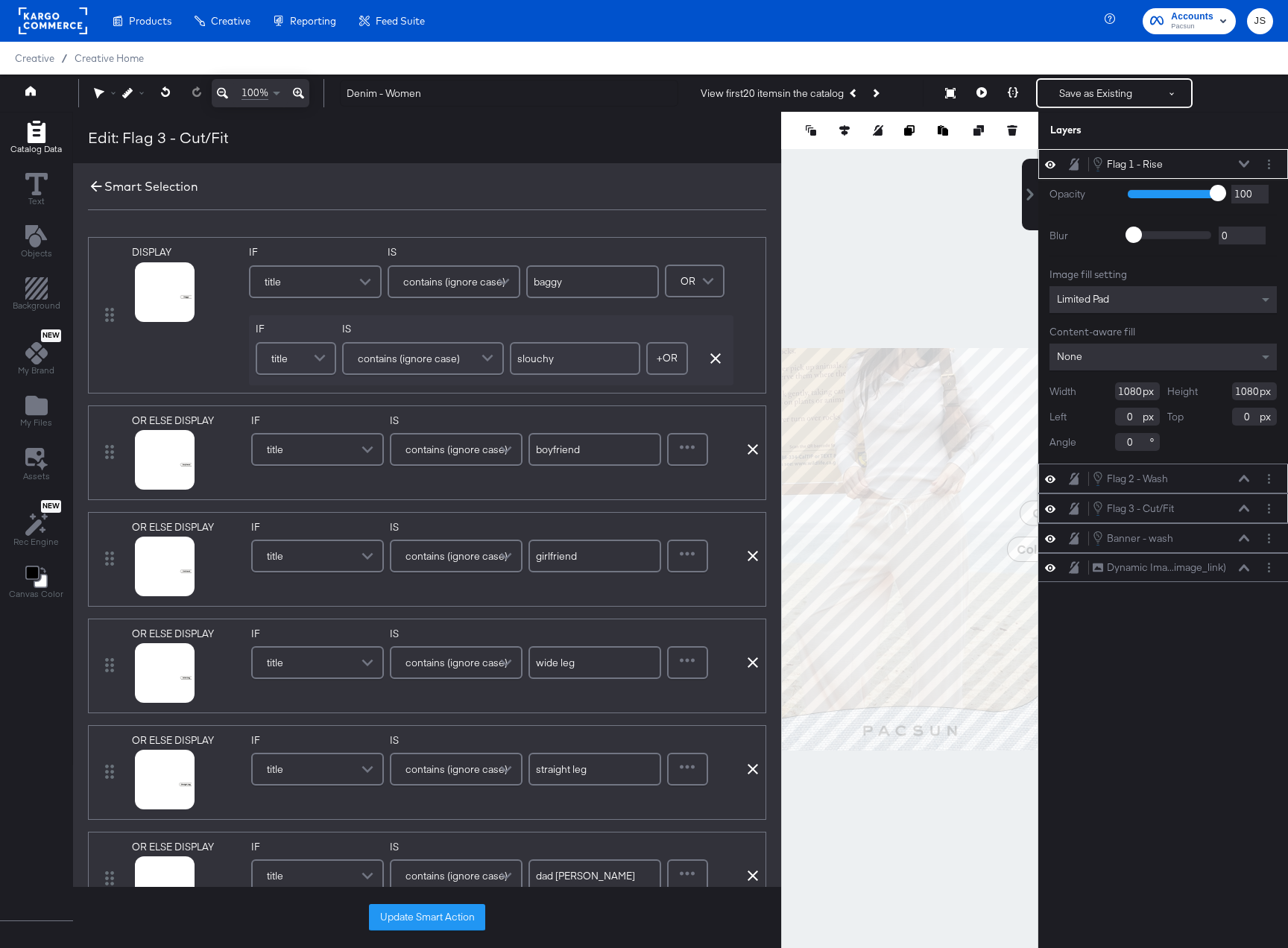
click at [93, 193] on icon at bounding box center [96, 186] width 16 height 16
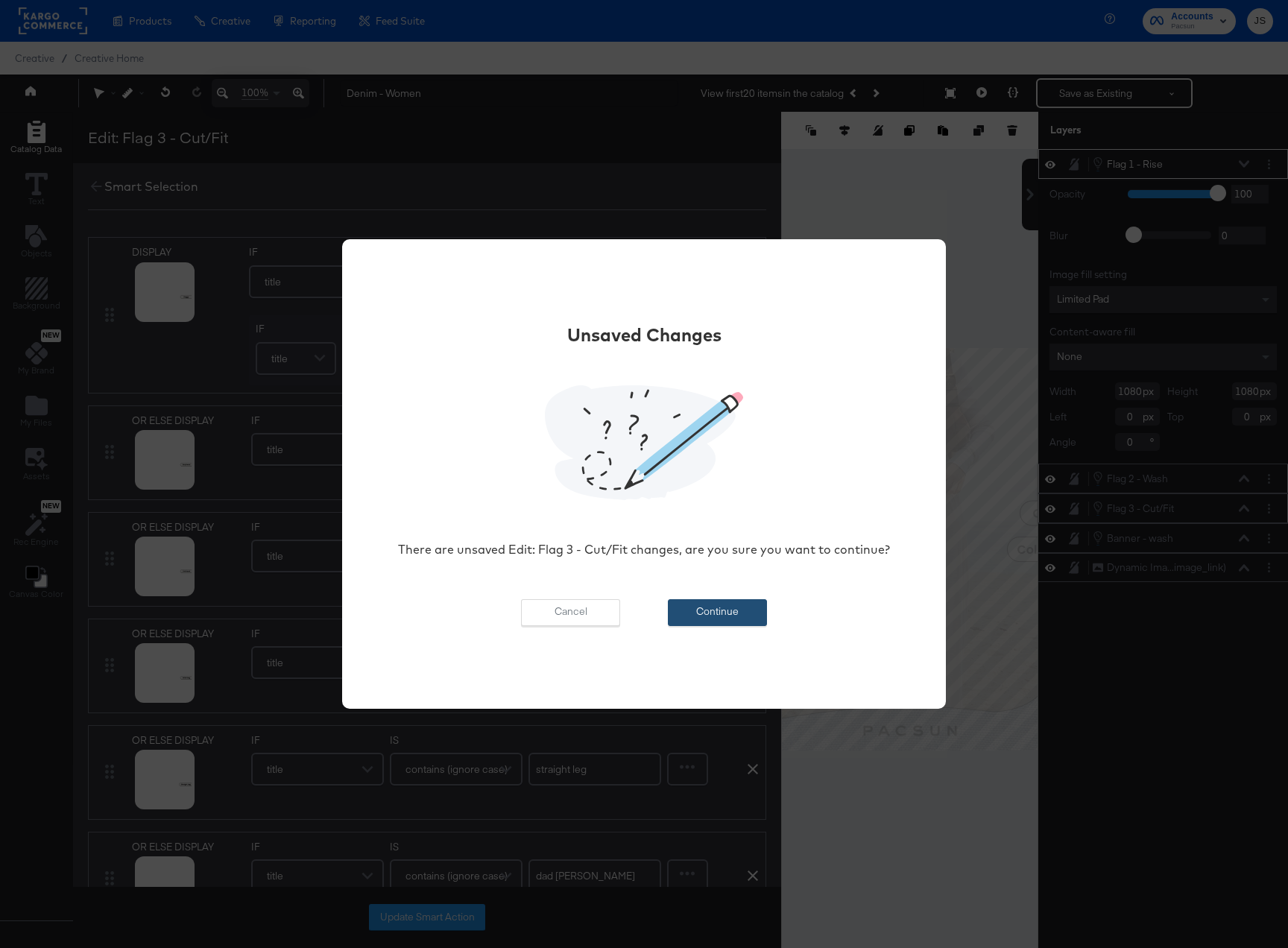
click at [729, 621] on button "Continue" at bounding box center [717, 613] width 99 height 27
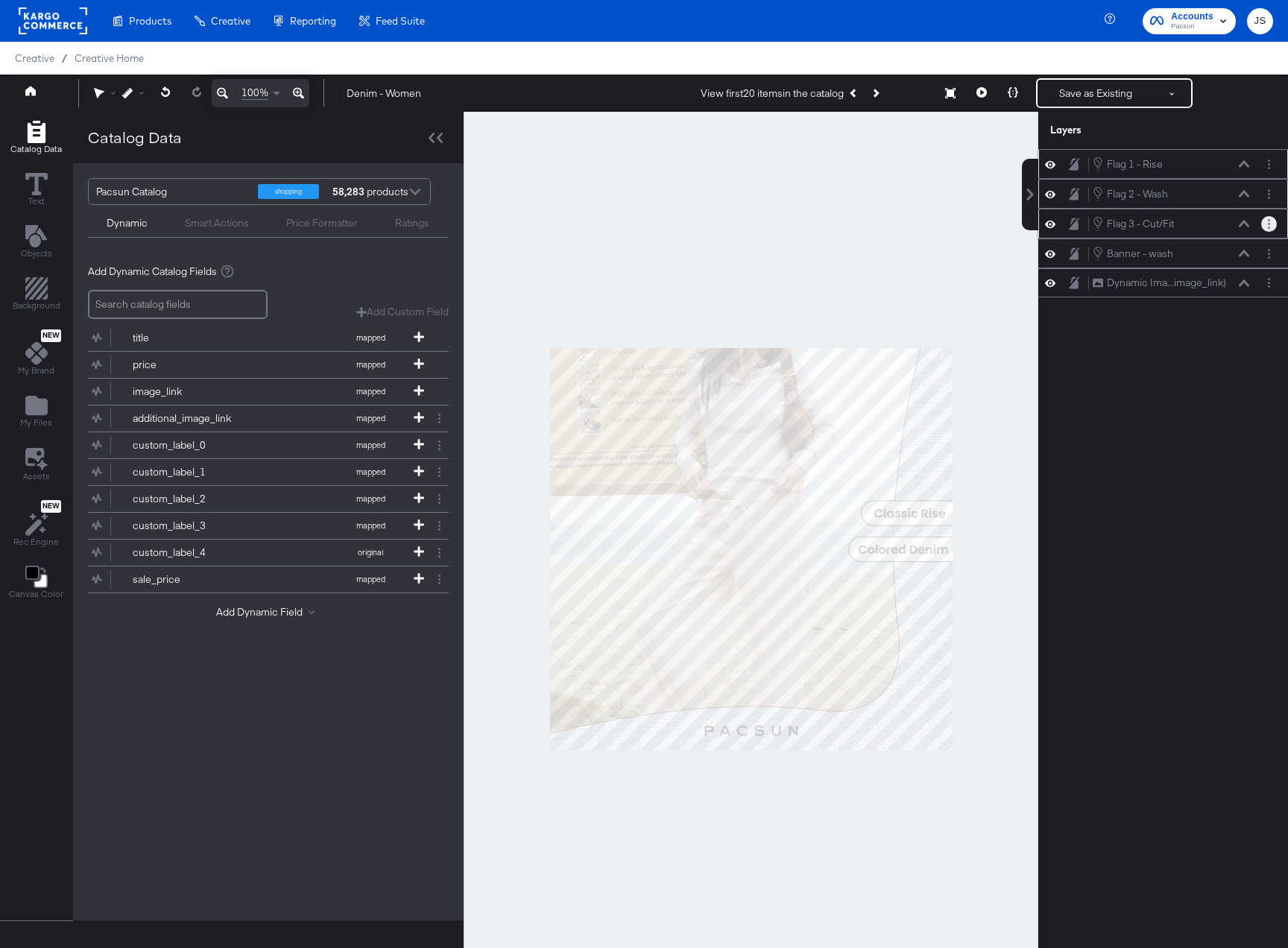
click at [1271, 229] on button "Layer Options" at bounding box center [1268, 223] width 15 height 15
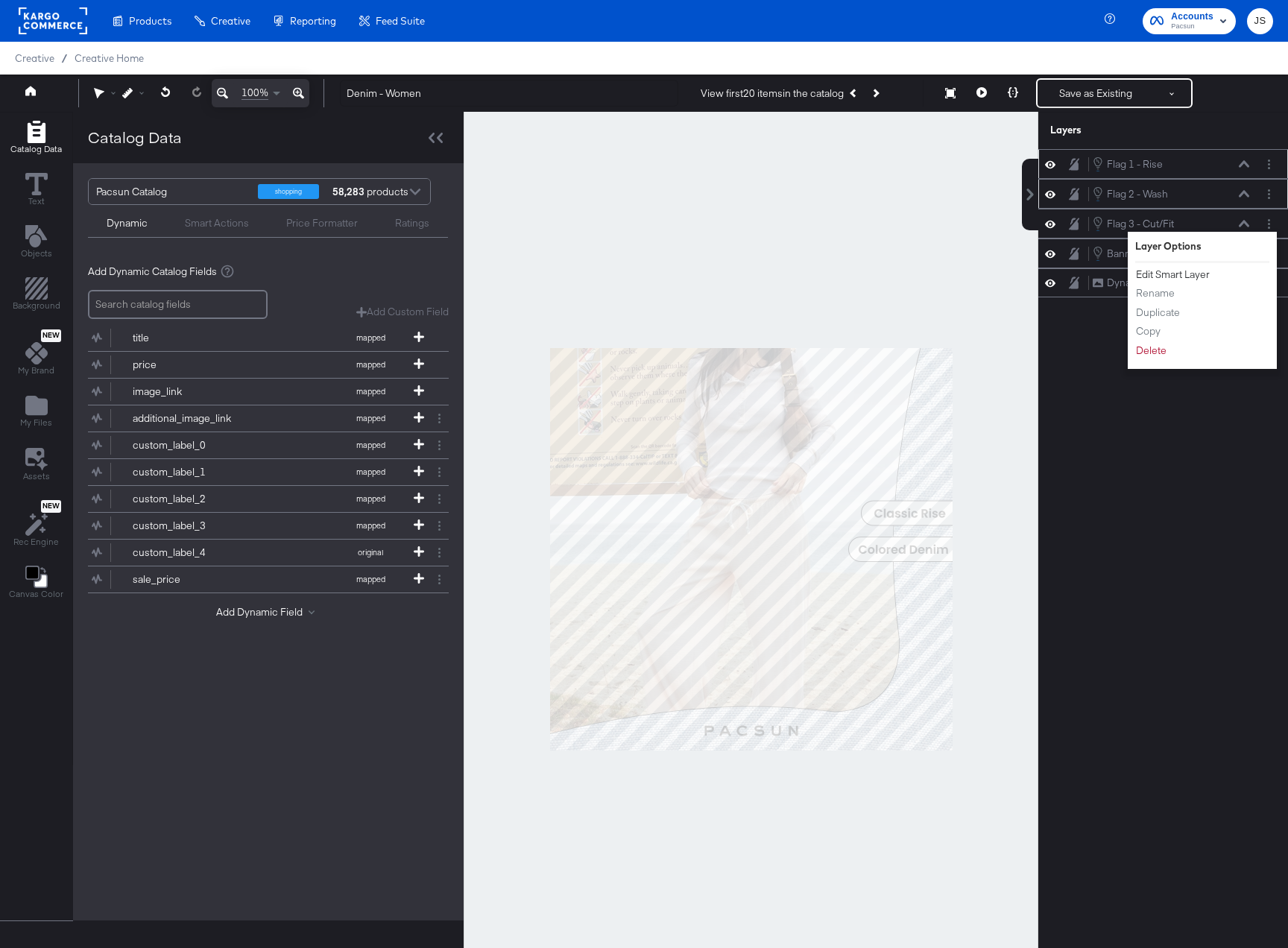
click at [1168, 273] on button "Edit Smart Layer" at bounding box center [1173, 274] width 75 height 15
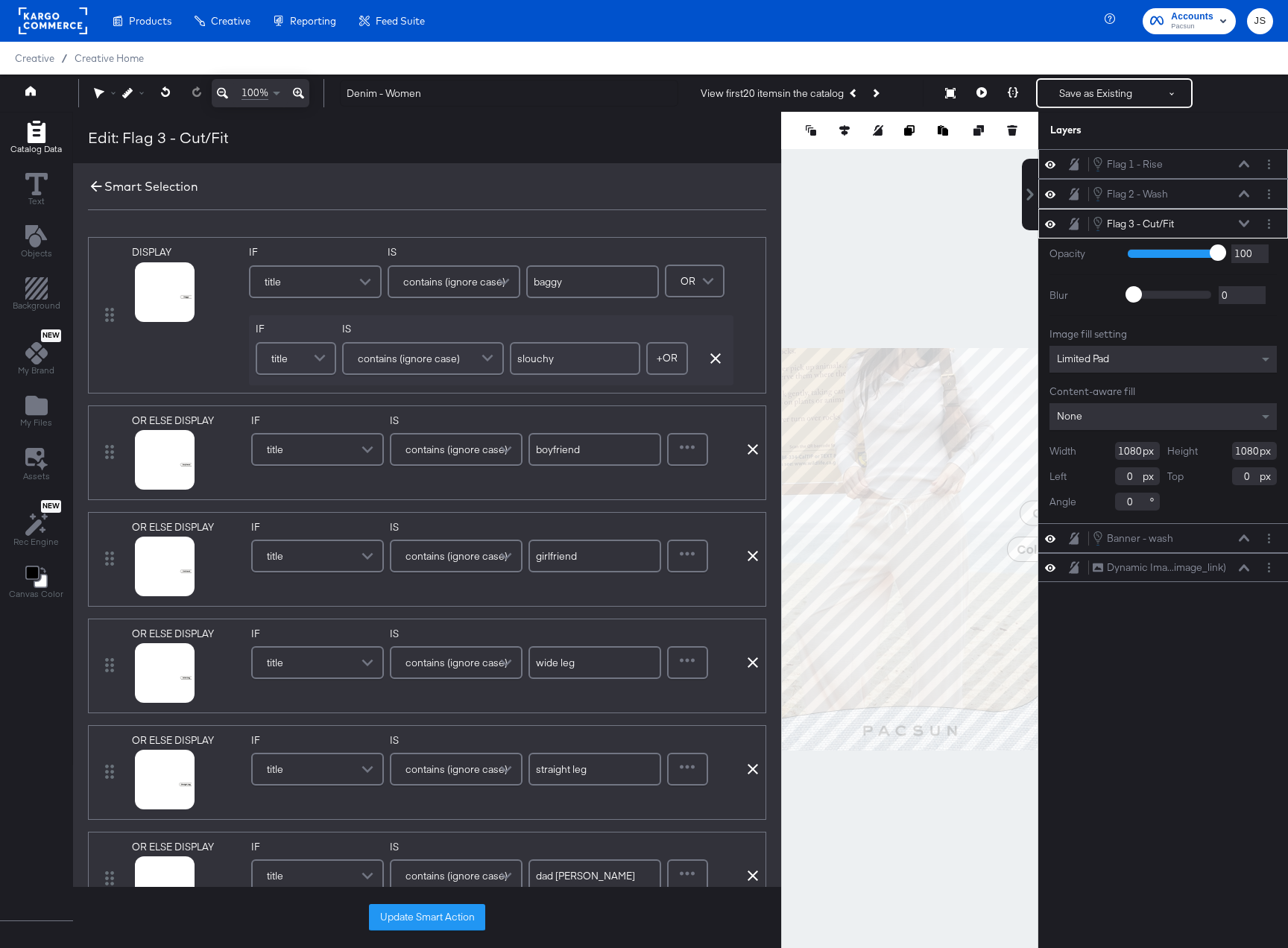
click at [91, 184] on icon at bounding box center [96, 186] width 16 height 16
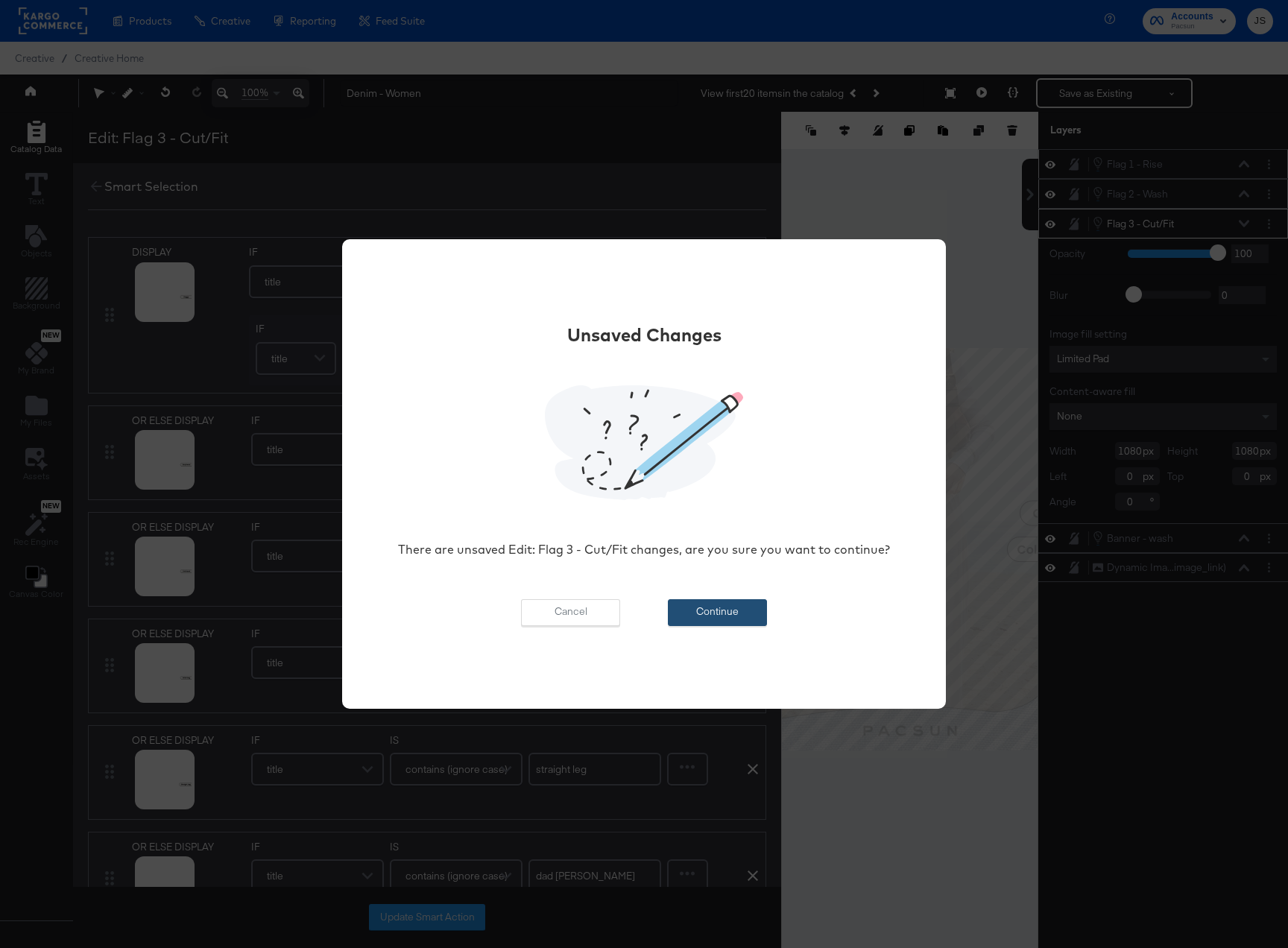
click at [733, 615] on button "Continue" at bounding box center [717, 613] width 99 height 27
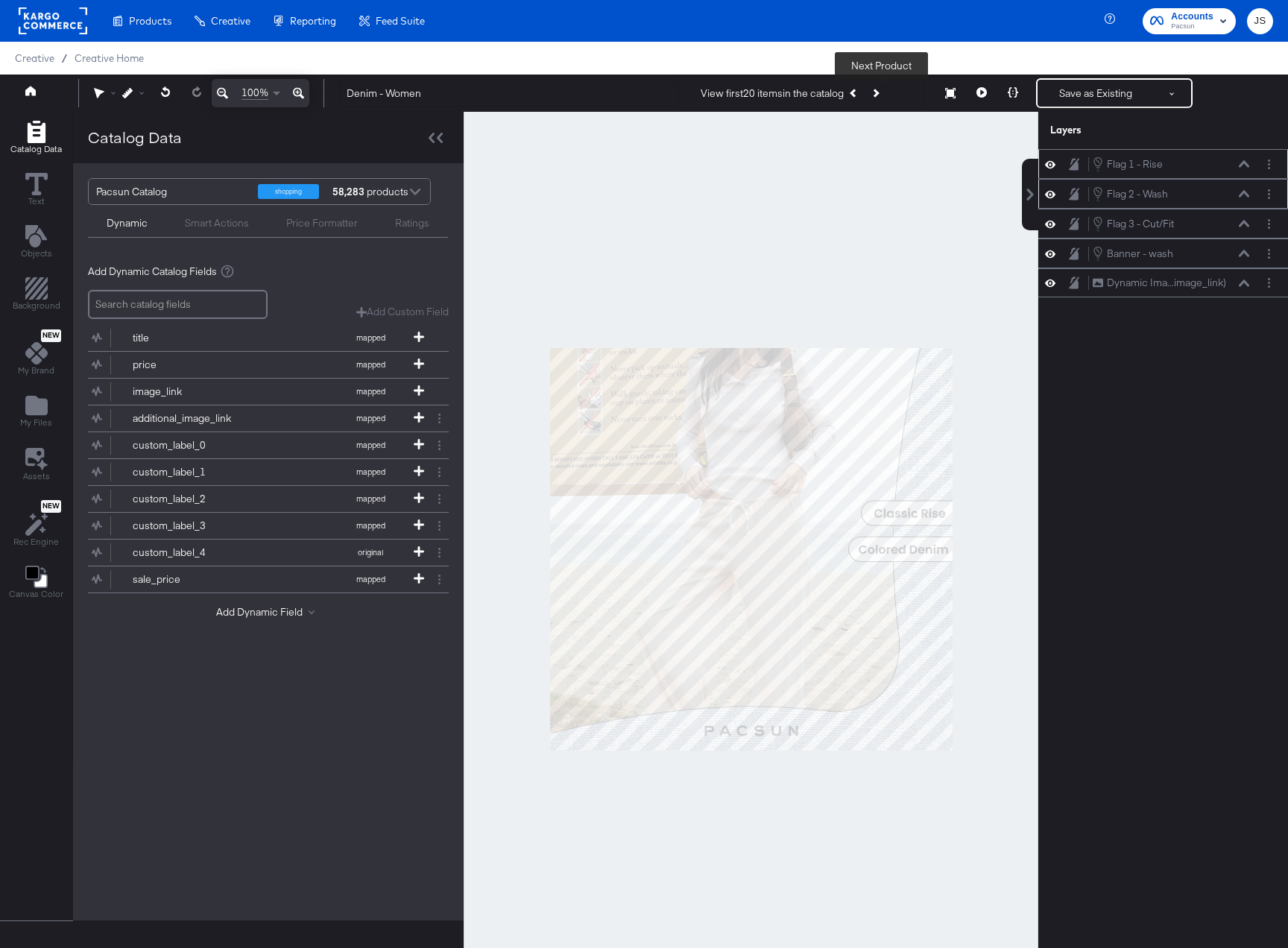
click at [880, 93] on icon "Next Product" at bounding box center [875, 92] width 8 height 8
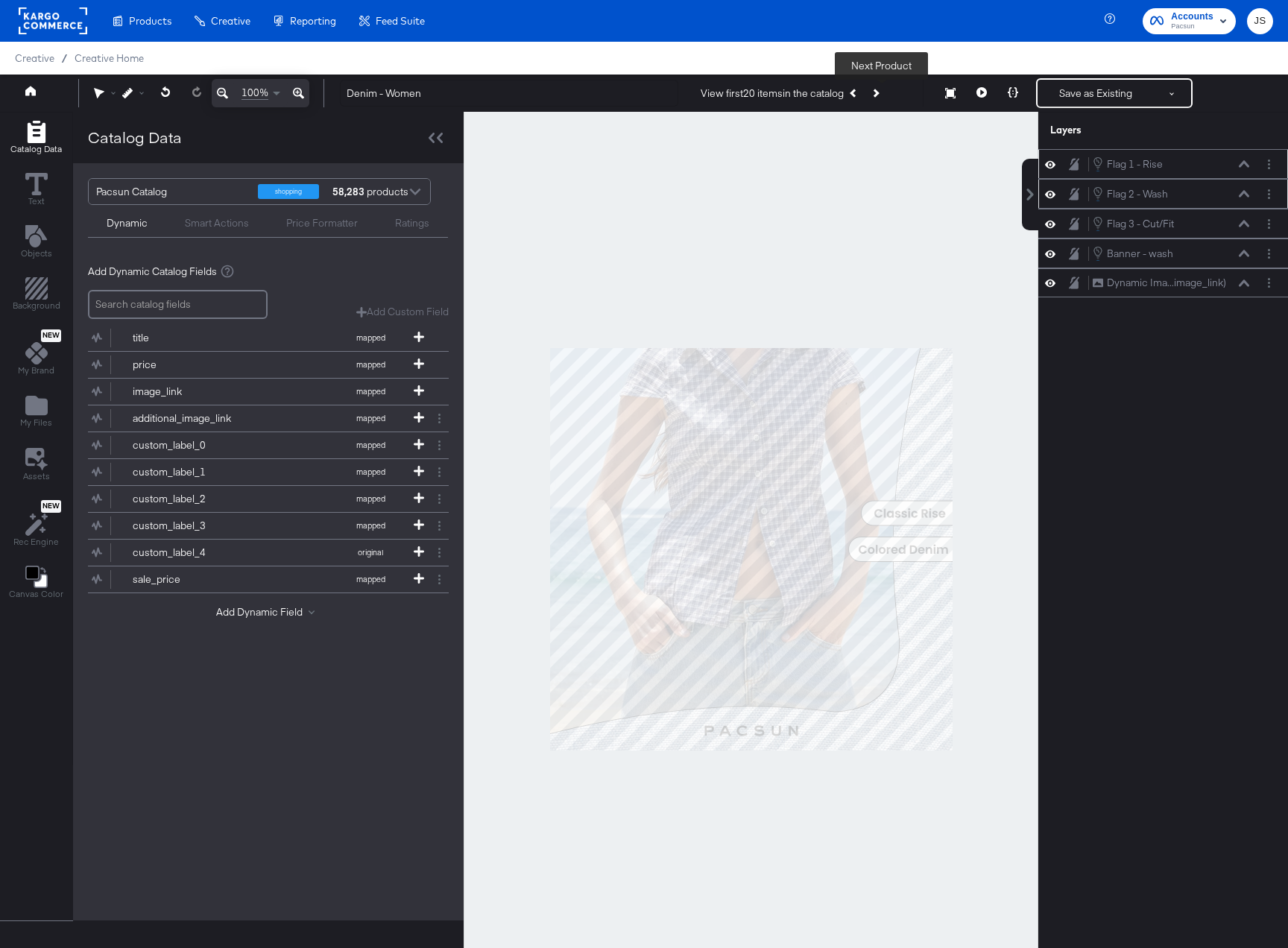
click at [880, 93] on icon "Next Product" at bounding box center [875, 92] width 8 height 8
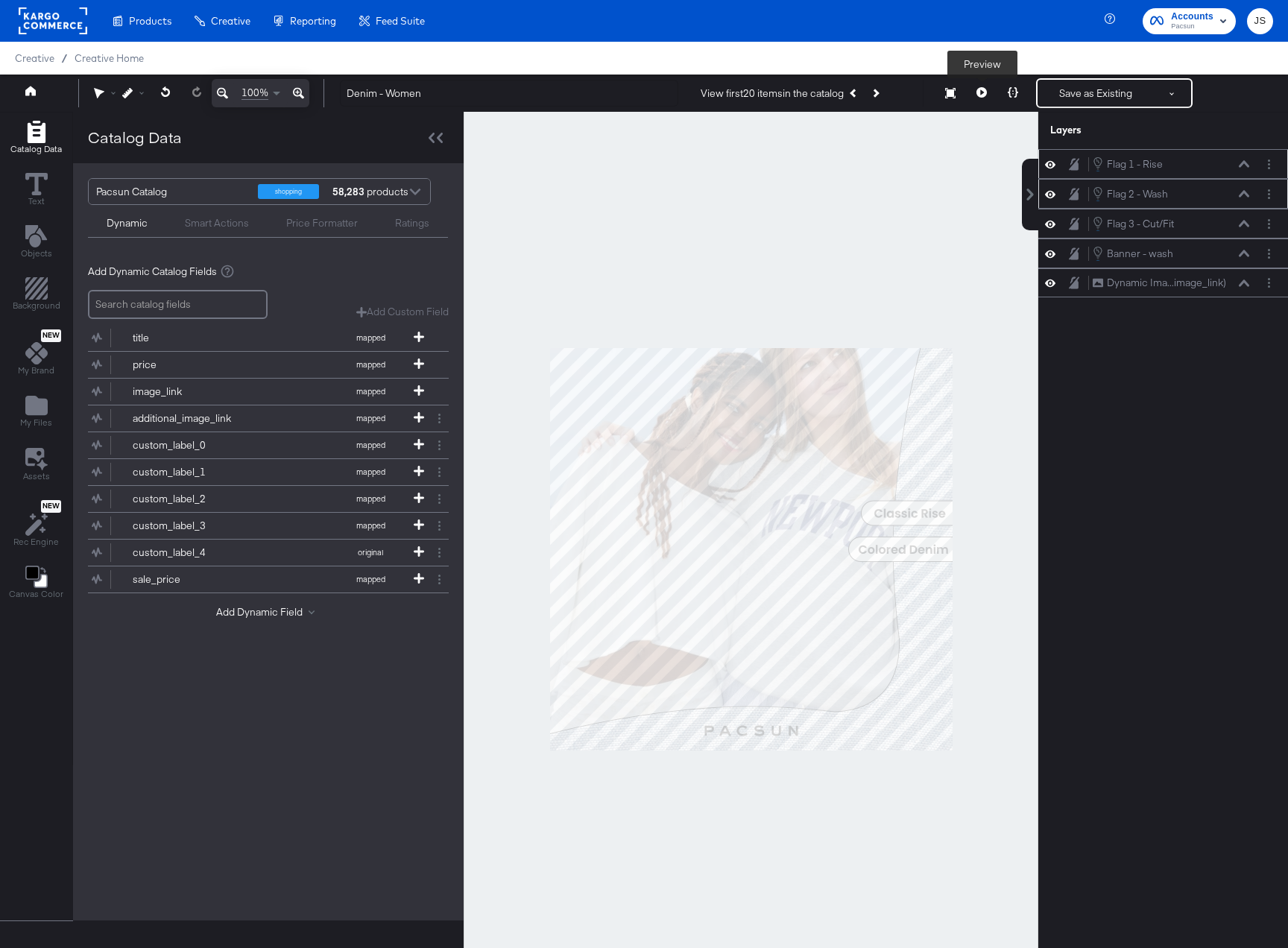
click at [978, 107] on button at bounding box center [981, 92] width 31 height 30
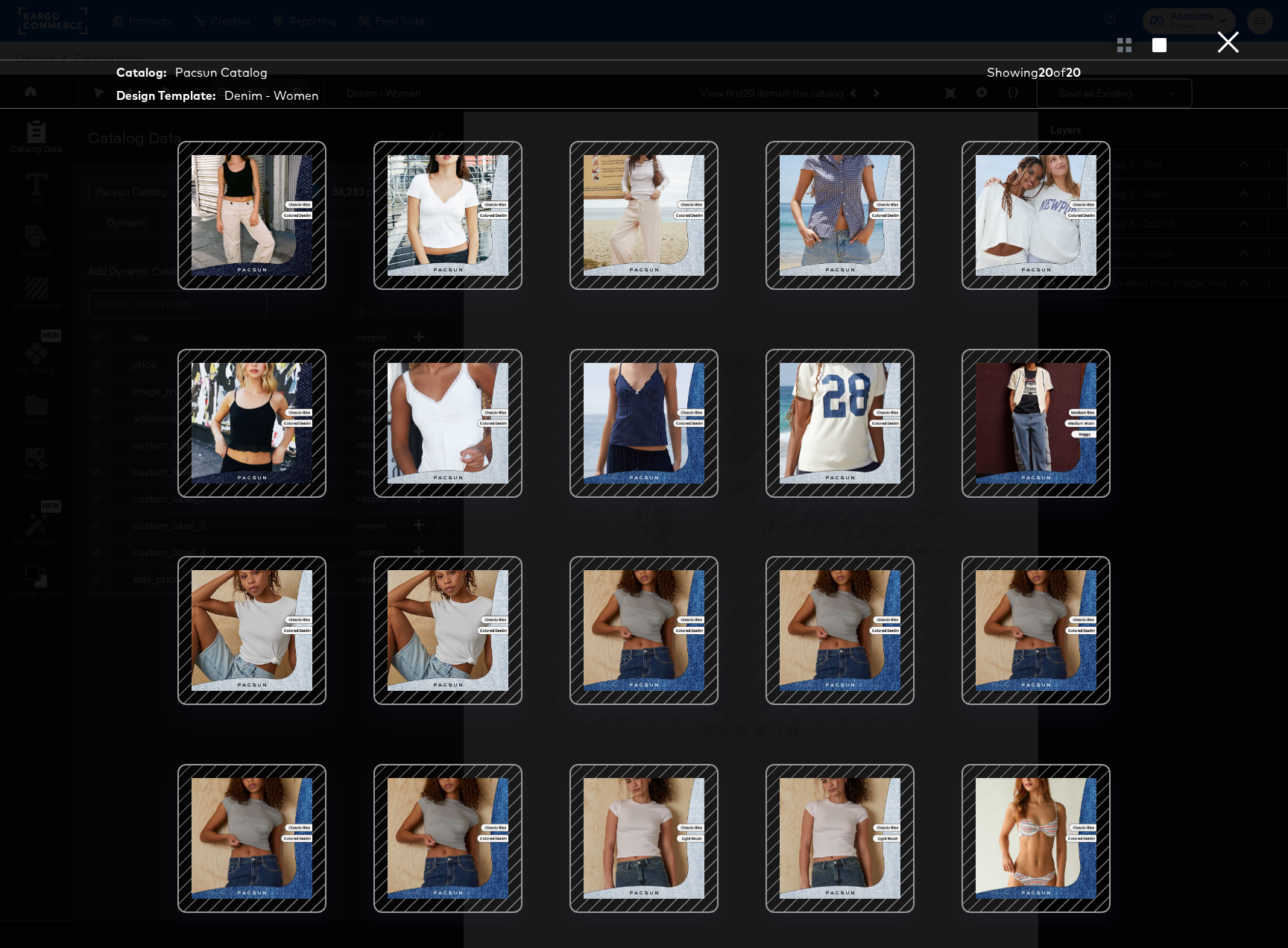
click at [1231, 30] on button "×" at bounding box center [1228, 14] width 30 height 30
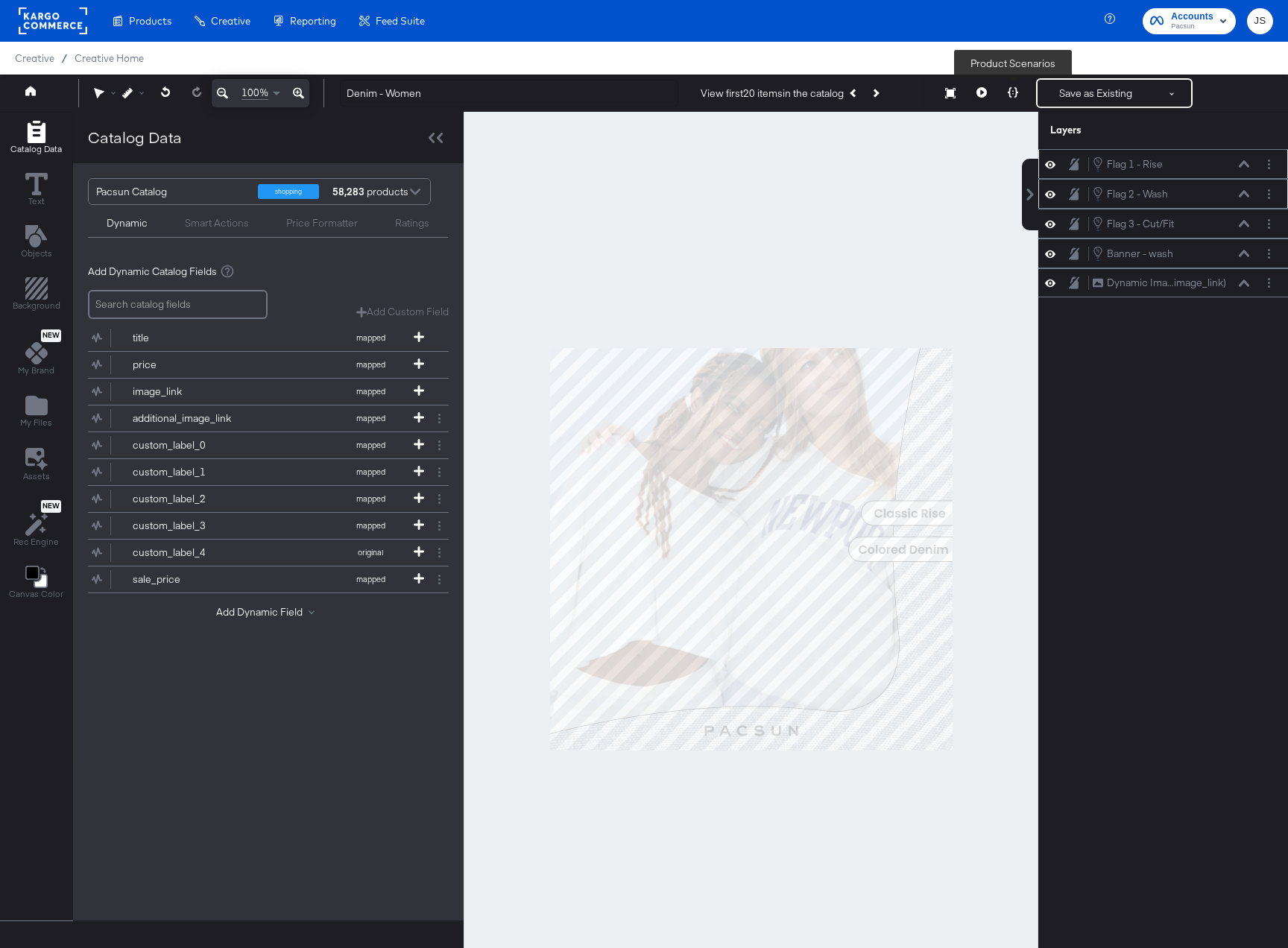
click at [1013, 97] on icon at bounding box center [1014, 92] width 11 height 11
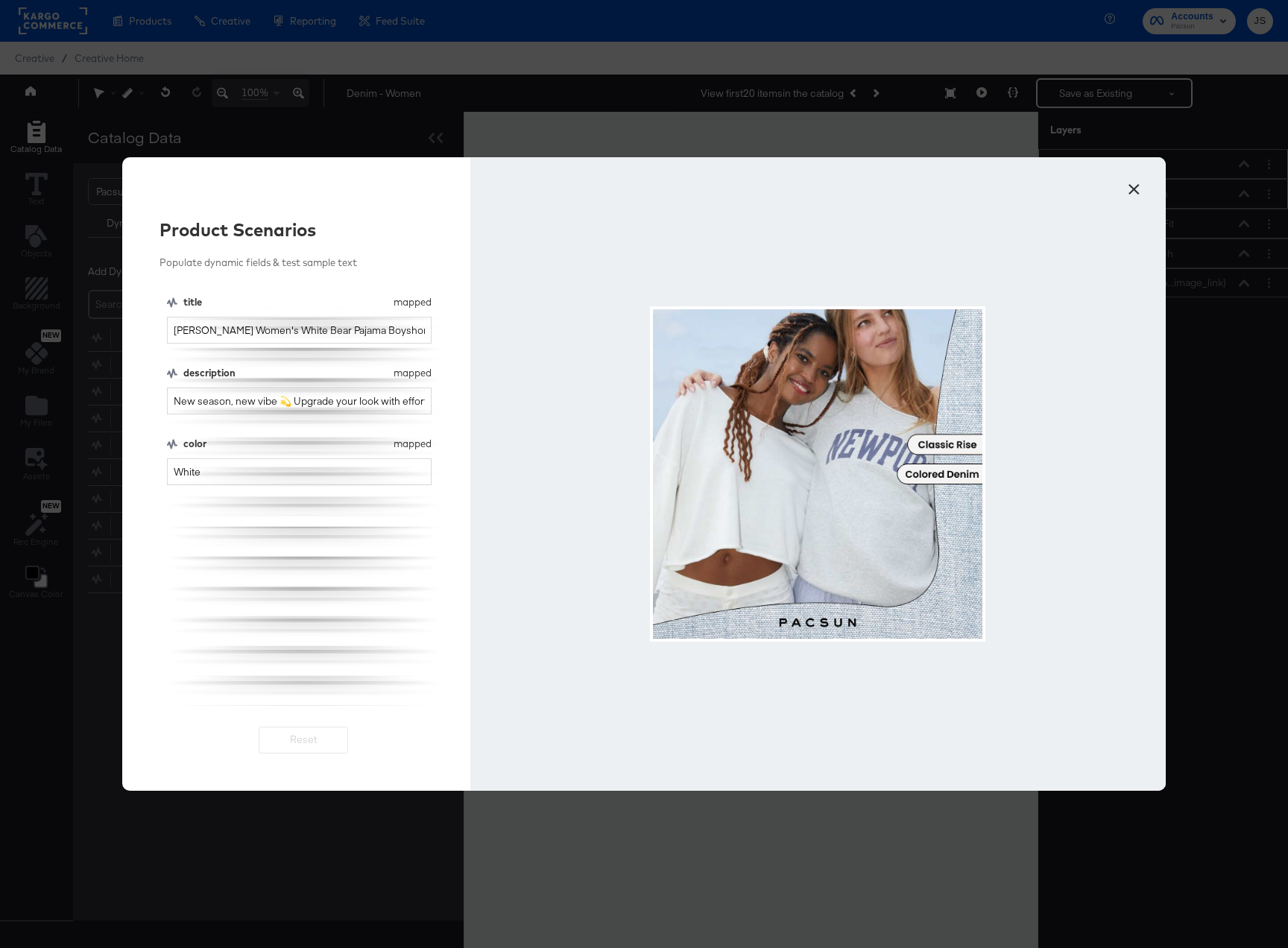
click at [1137, 186] on button "×" at bounding box center [1134, 185] width 27 height 27
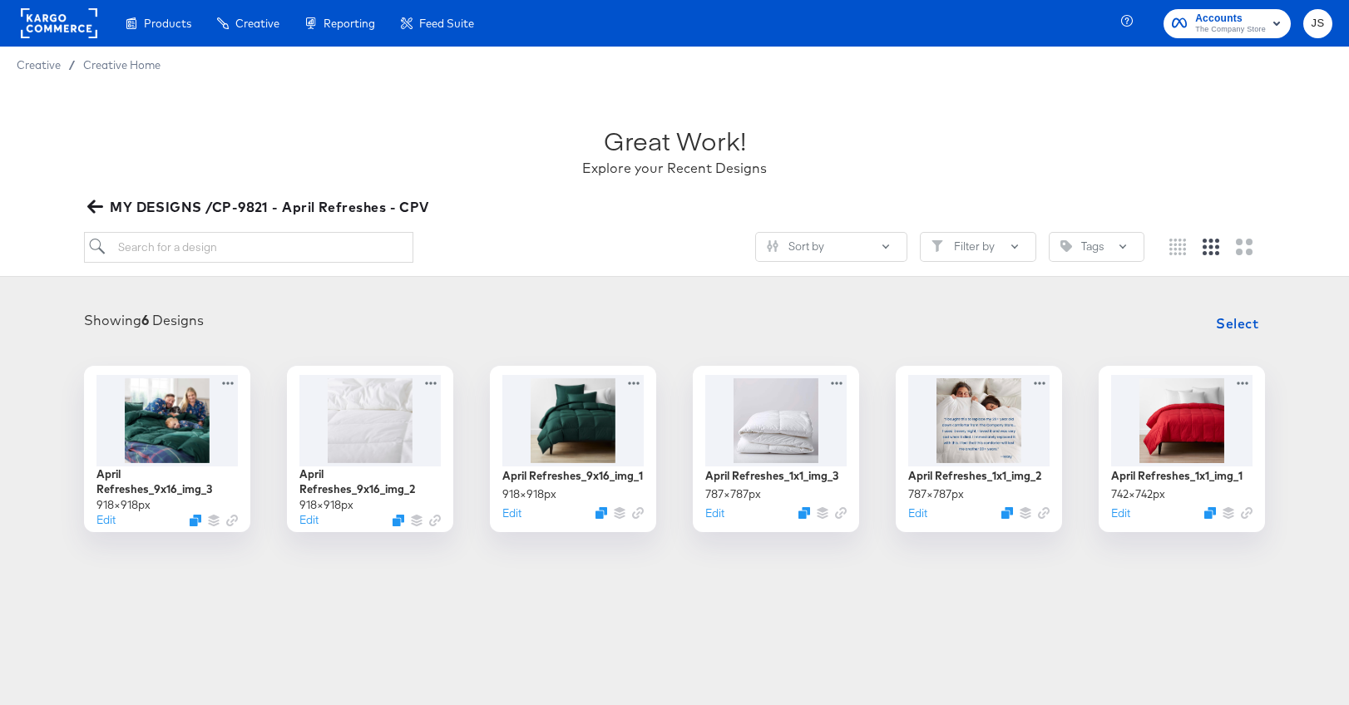
scroll to position [58, 0]
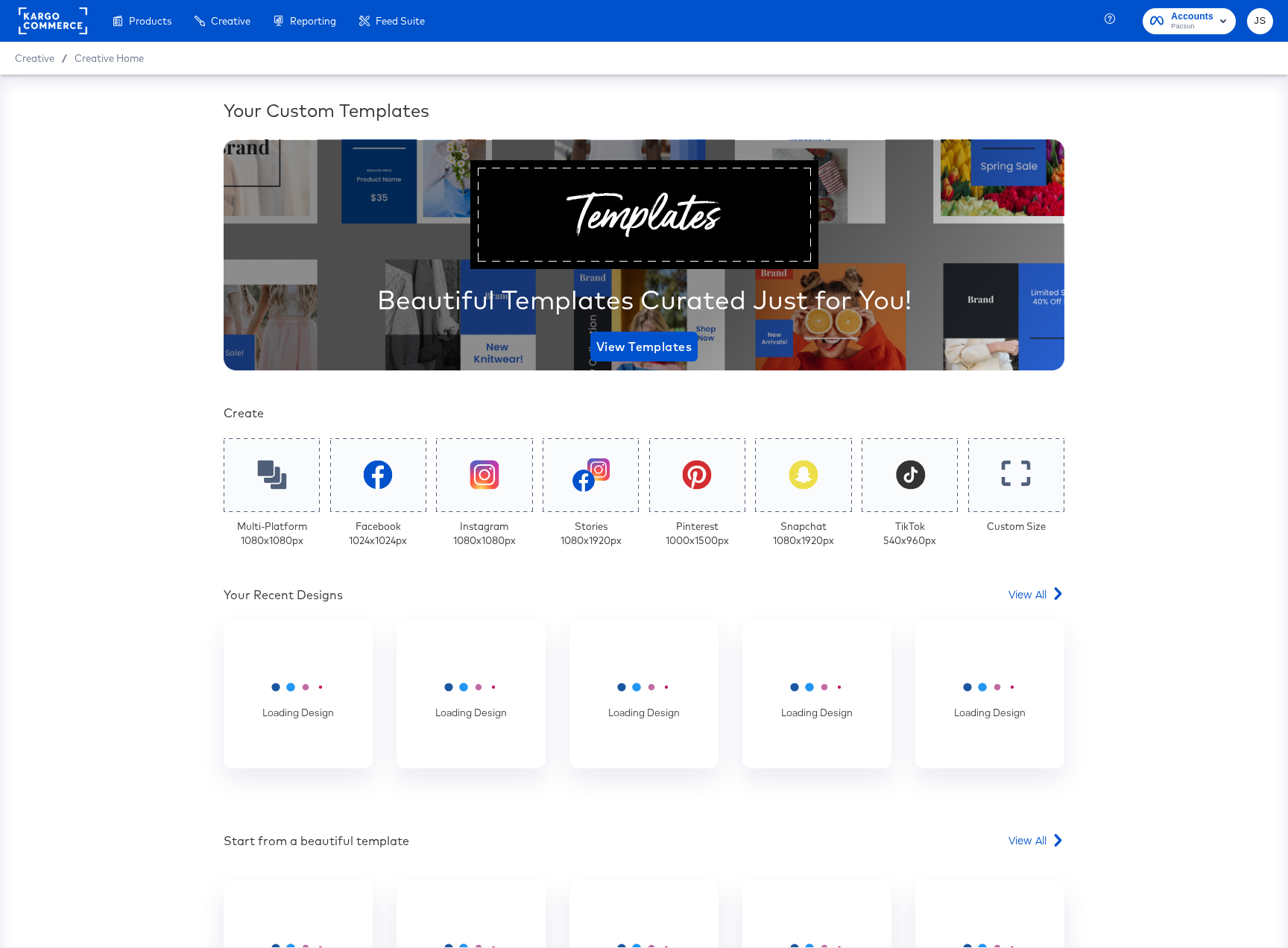
click at [1176, 22] on span "Pacsun" at bounding box center [1192, 26] width 42 height 12
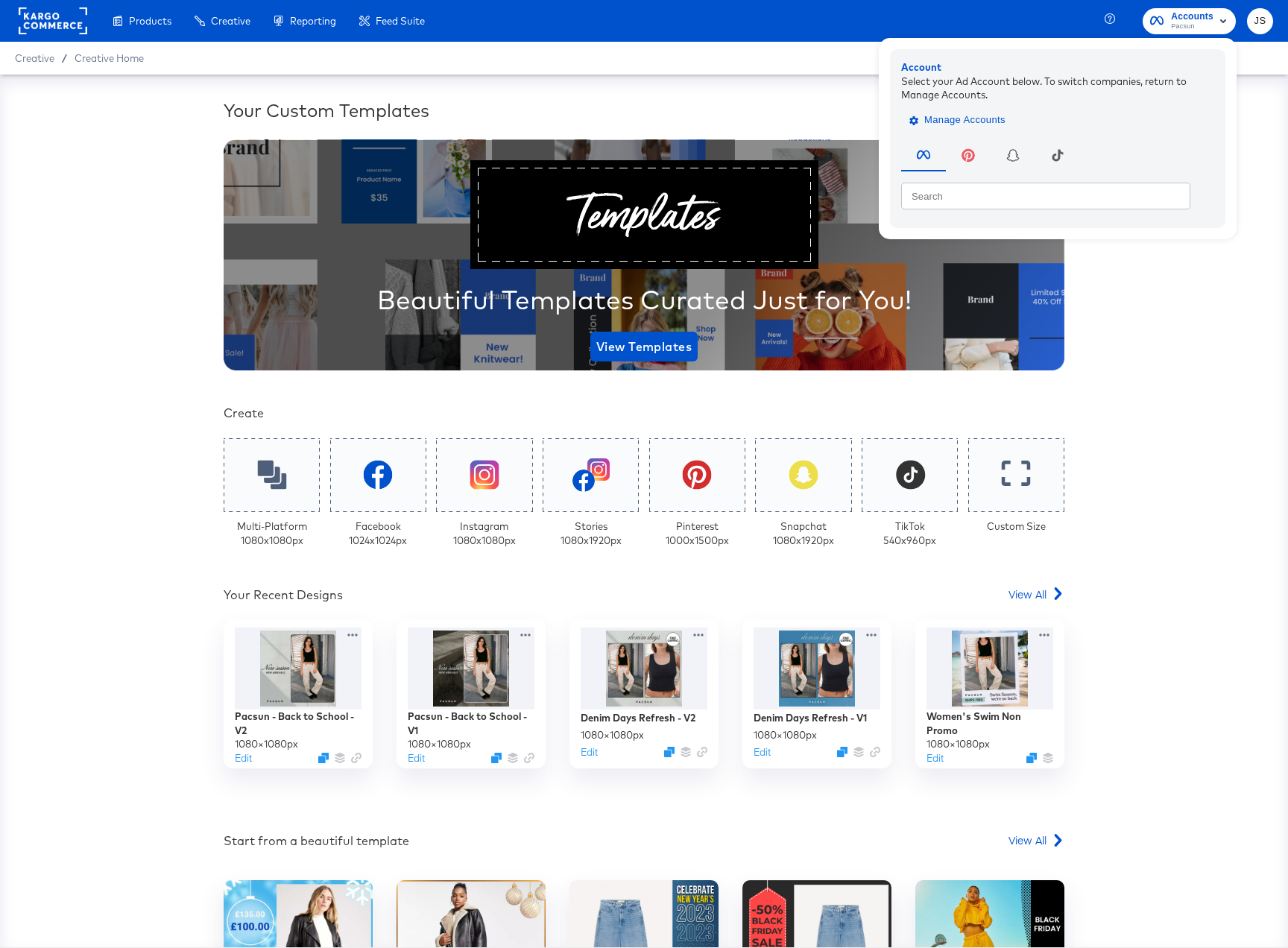
click at [1006, 113] on span "Manage Accounts" at bounding box center [959, 120] width 93 height 17
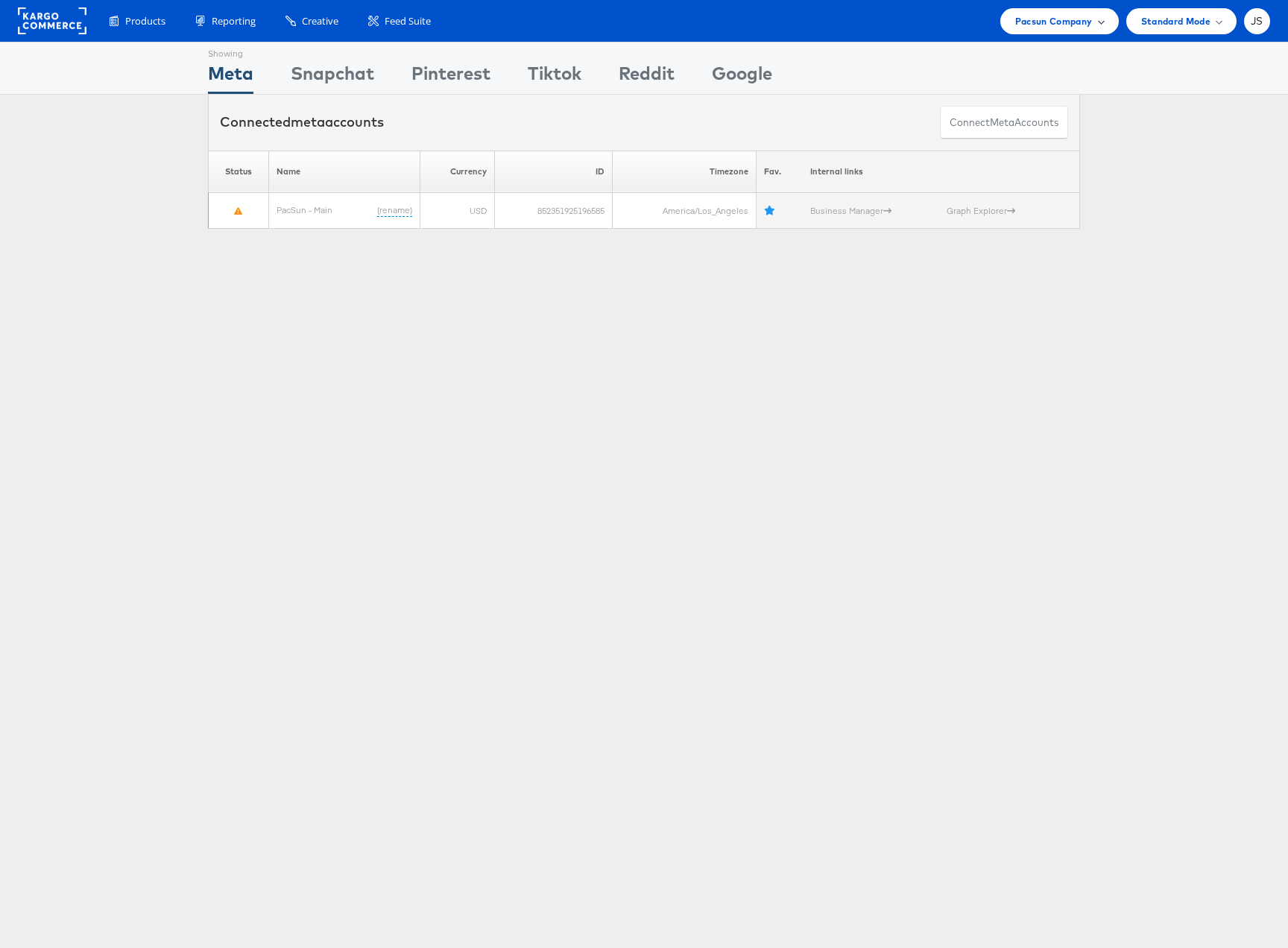
click at [1086, 29] on span "Pacsun Company" at bounding box center [1054, 21] width 78 height 15
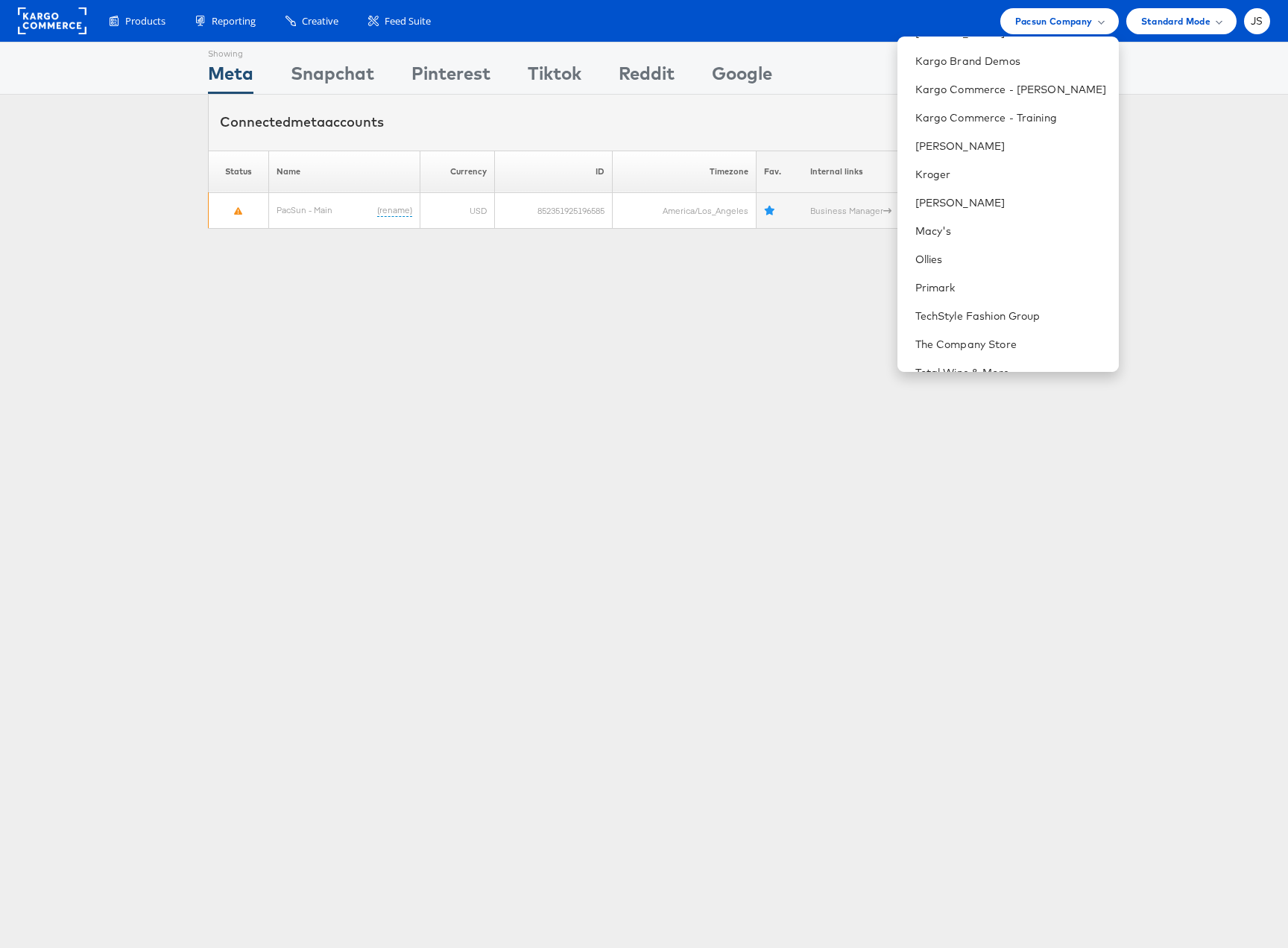
scroll to position [512, 0]
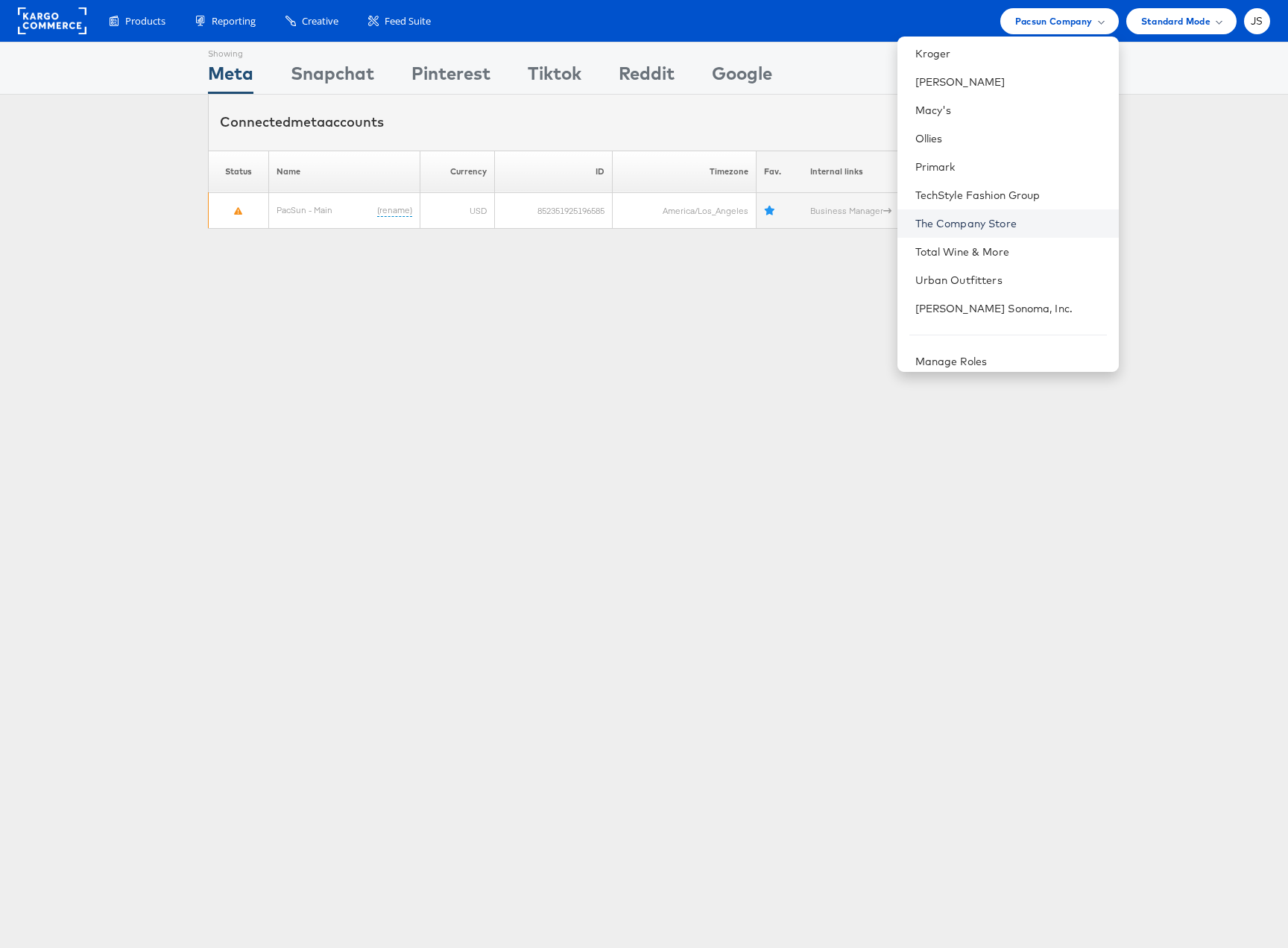
click at [1002, 218] on link "The Company Store" at bounding box center [1011, 223] width 192 height 15
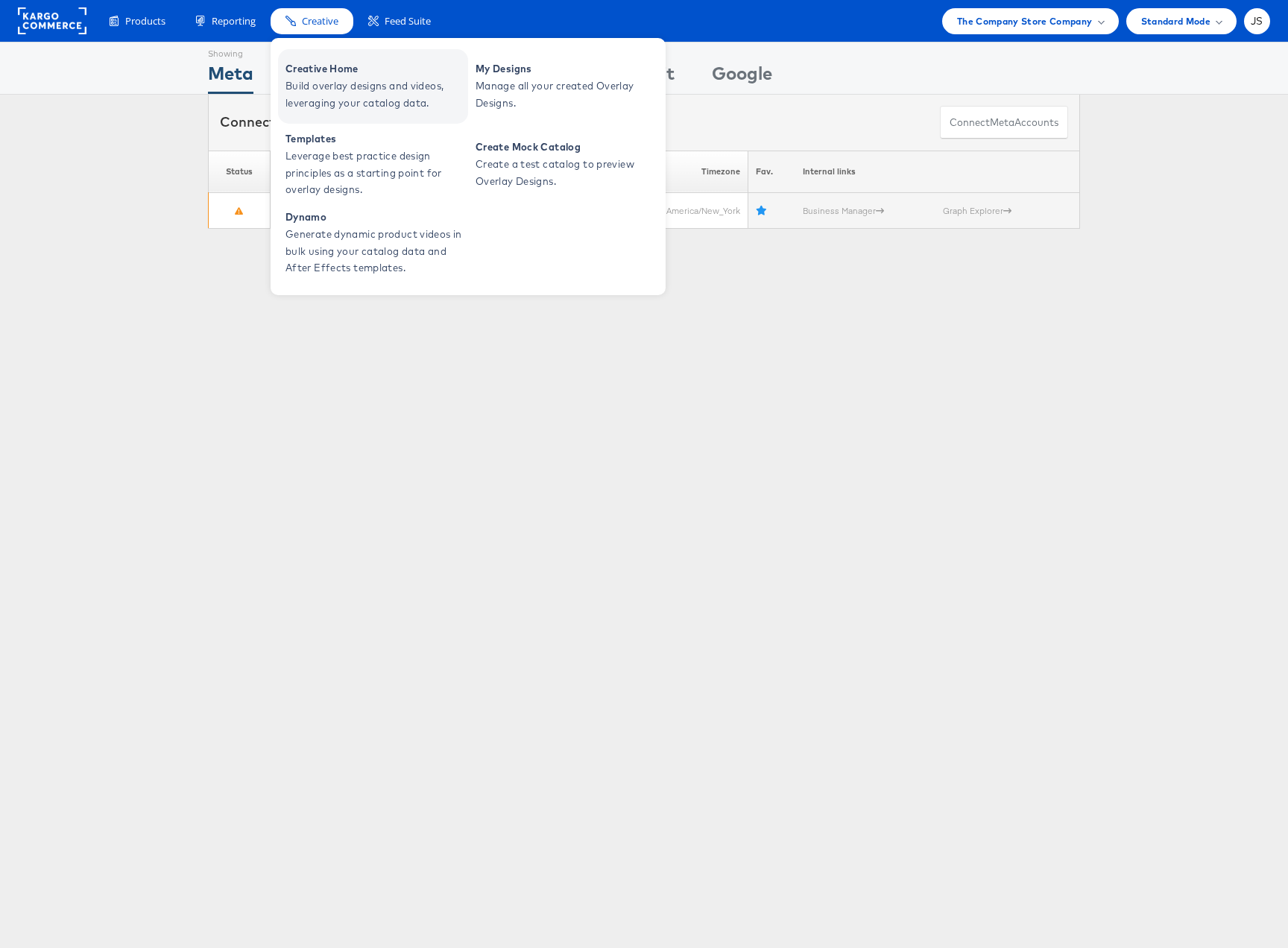
click at [322, 101] on span "Build overlay designs and videos, leveraging your catalog data." at bounding box center [376, 95] width 179 height 34
